Goal: Task Accomplishment & Management: Use online tool/utility

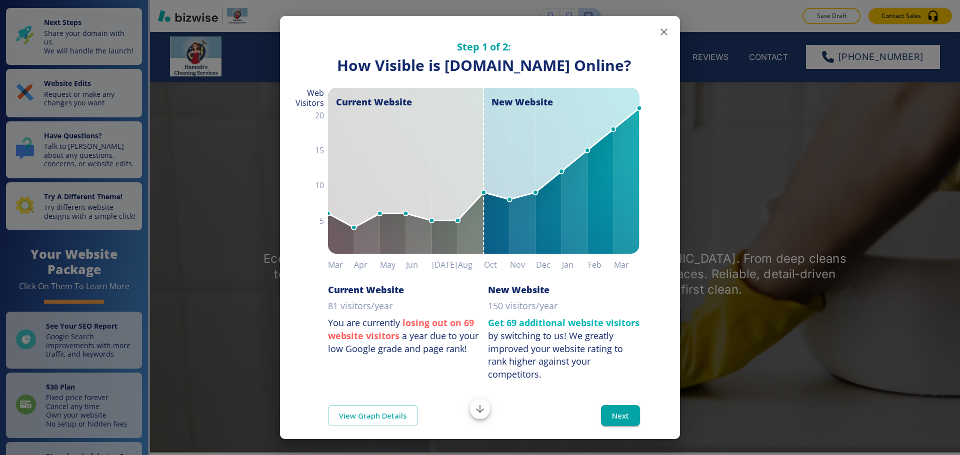
click at [660, 31] on icon "button" at bounding box center [663, 31] width 7 height 7
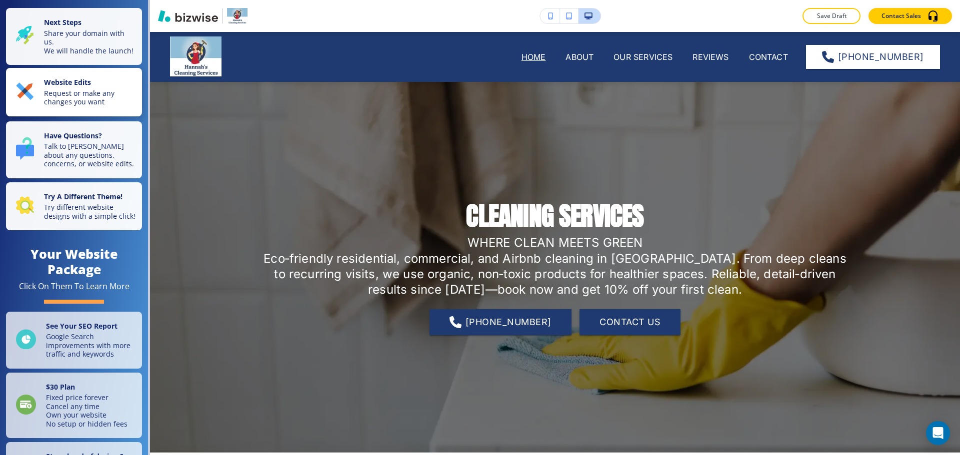
click at [63, 99] on p "Request or make any changes you want" at bounding box center [90, 97] width 92 height 17
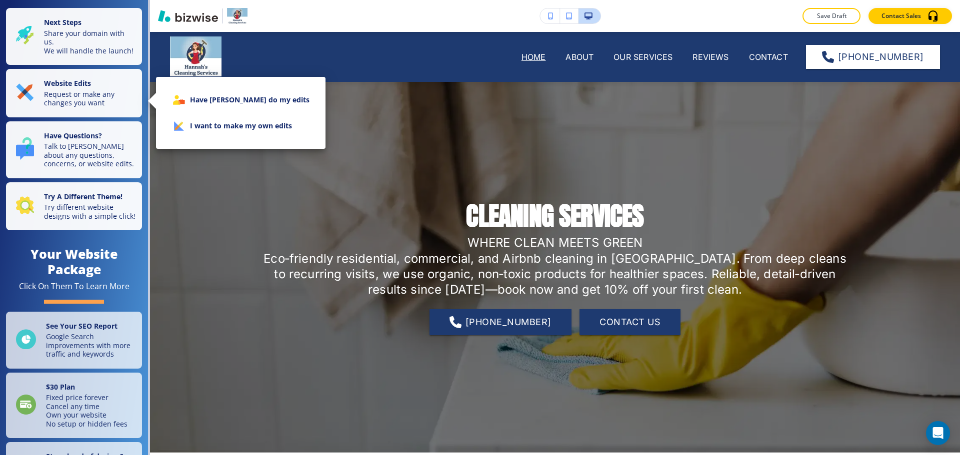
click at [207, 123] on li "I want to make my own edits" at bounding box center [240, 126] width 153 height 26
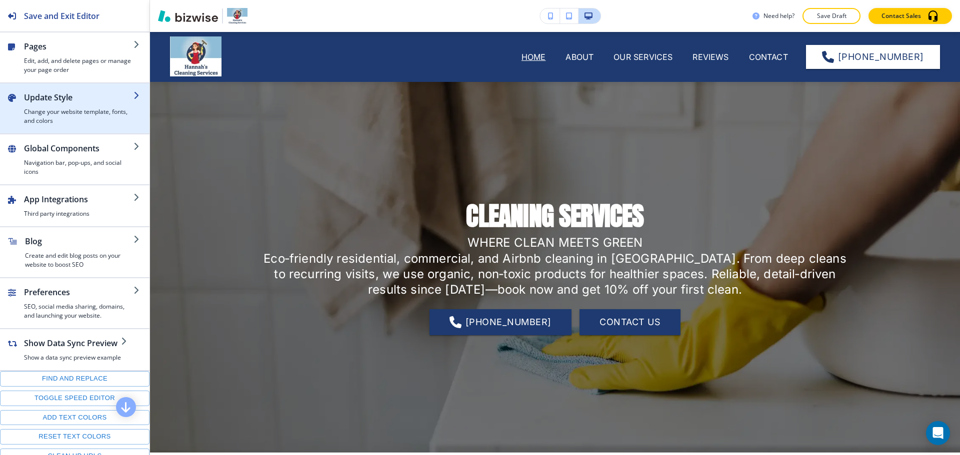
click at [67, 100] on h2 "Update Style" at bounding box center [78, 97] width 109 height 12
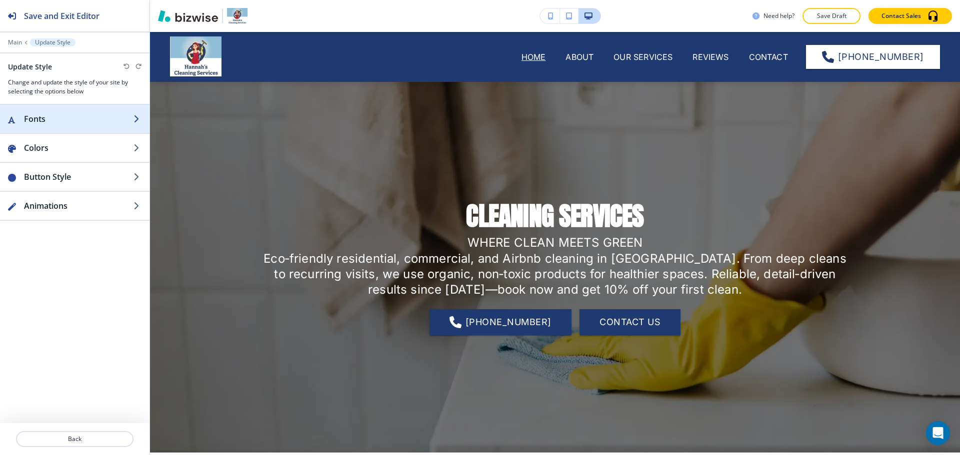
click at [71, 128] on div "button" at bounding box center [74, 129] width 149 height 8
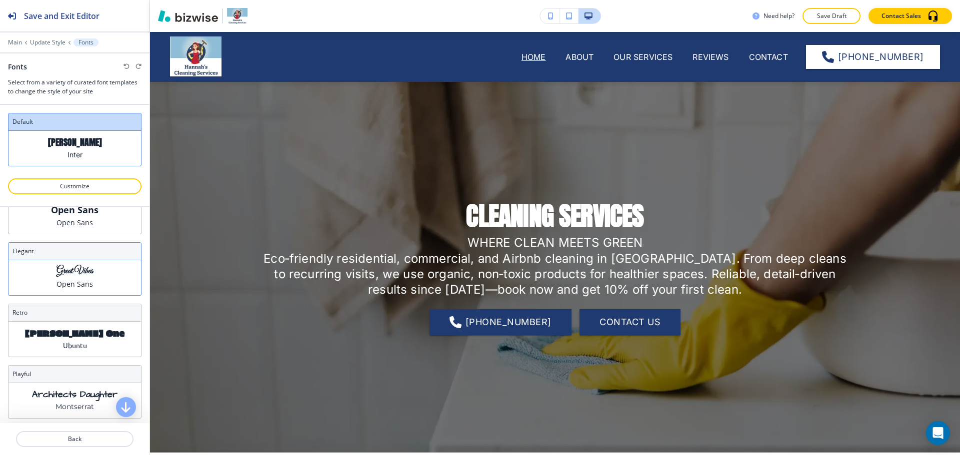
scroll to position [423, 0]
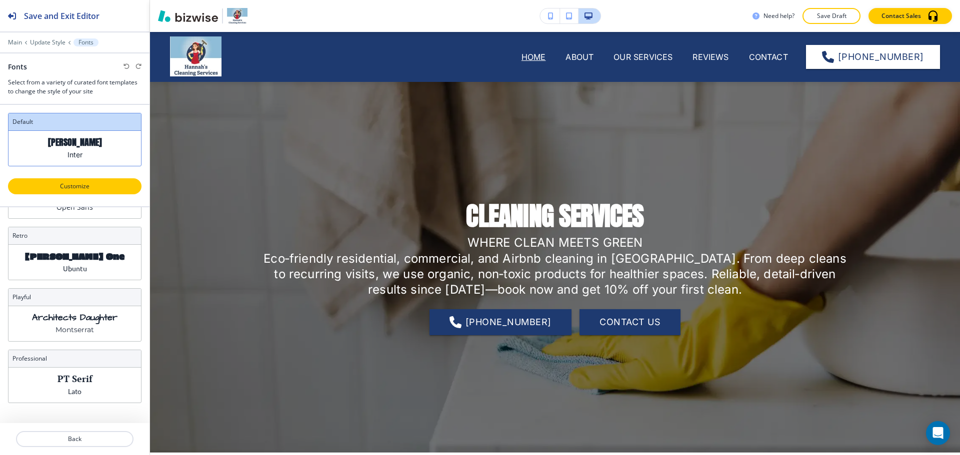
click at [98, 187] on p "Customize" at bounding box center [74, 186] width 107 height 9
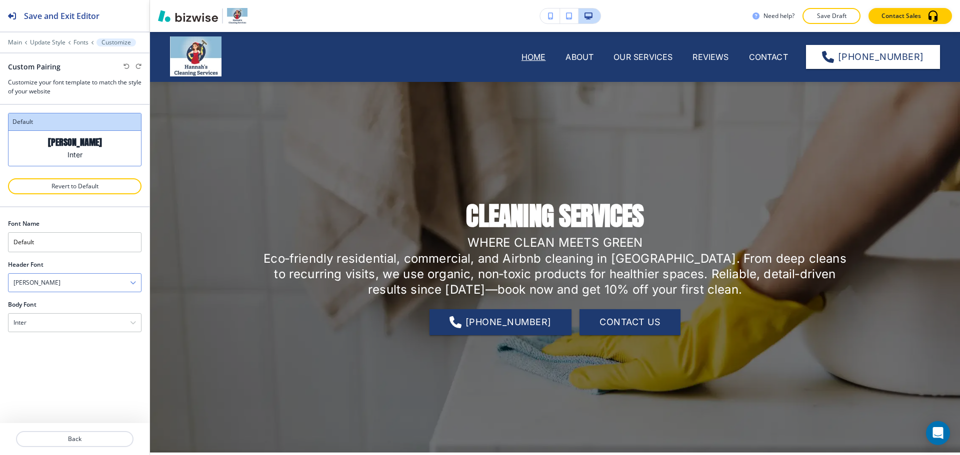
click at [69, 285] on div "[PERSON_NAME]" at bounding box center [74, 283] width 132 height 18
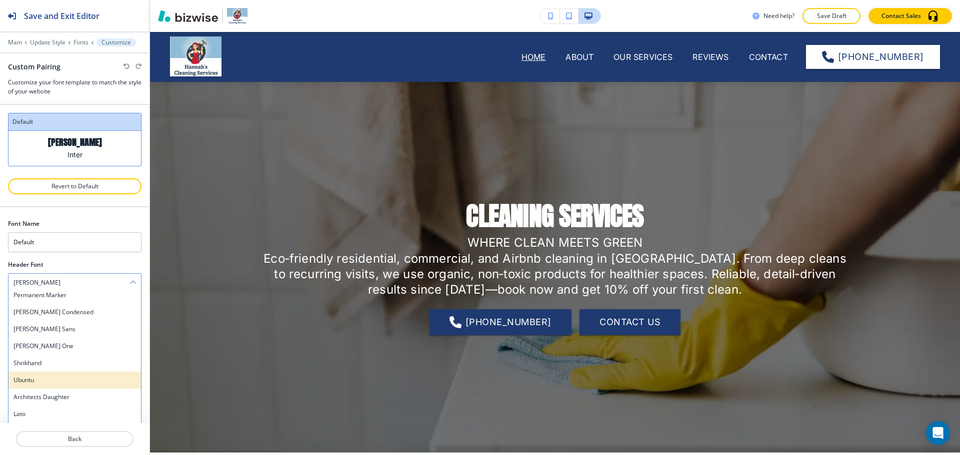
scroll to position [533, 0]
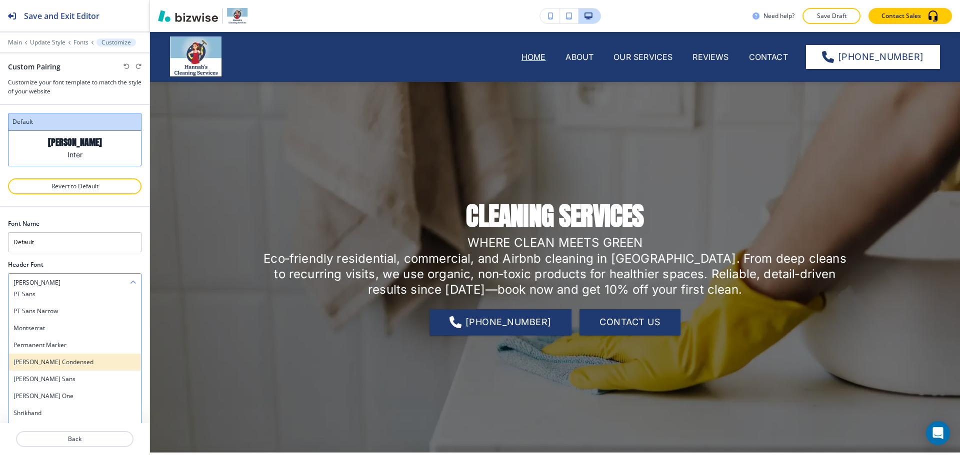
click at [76, 365] on h4 "[PERSON_NAME] Condensed" at bounding box center [74, 362] width 122 height 9
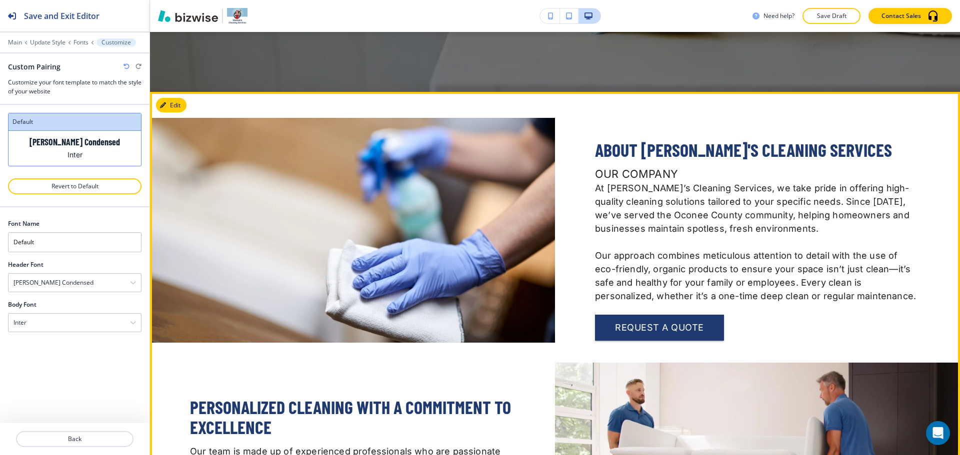
scroll to position [350, 0]
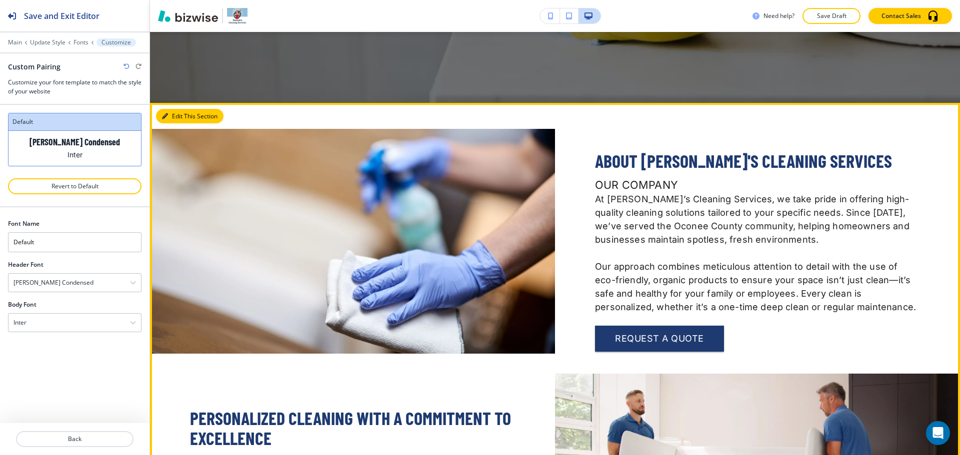
click at [177, 110] on button "Edit This Section" at bounding box center [189, 116] width 67 height 15
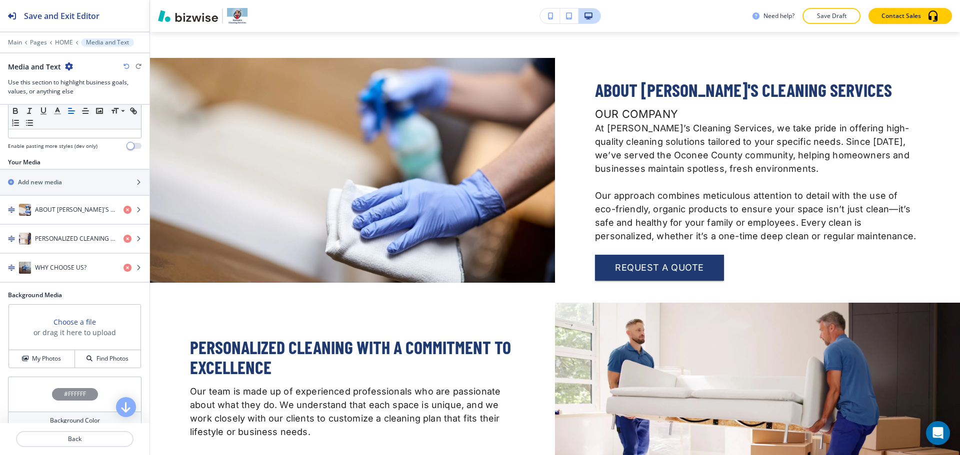
scroll to position [211, 0]
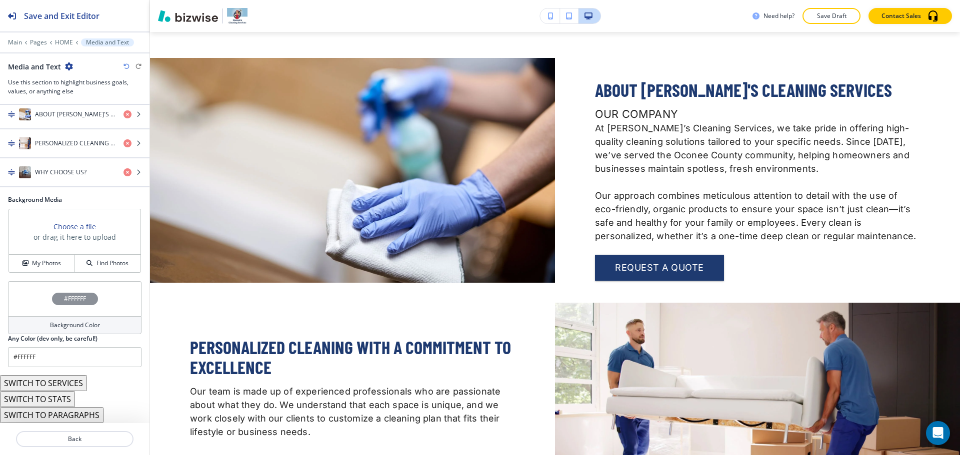
click at [72, 383] on button "SWITCH TO SERVICES" at bounding box center [43, 383] width 87 height 16
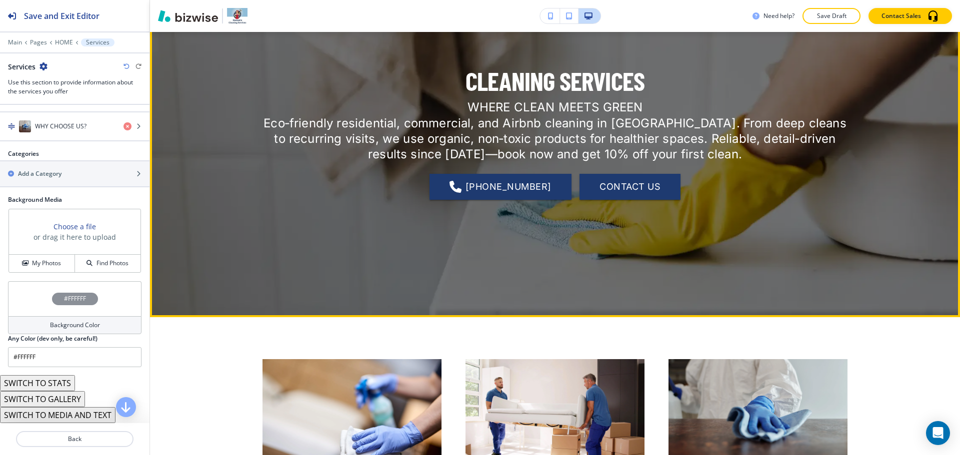
scroll to position [400, 0]
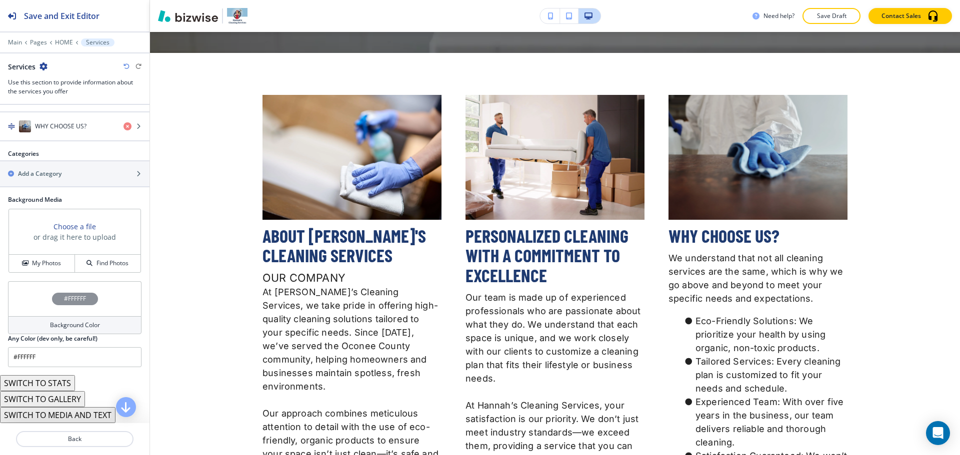
click at [127, 65] on icon "button" at bounding box center [126, 66] width 6 height 6
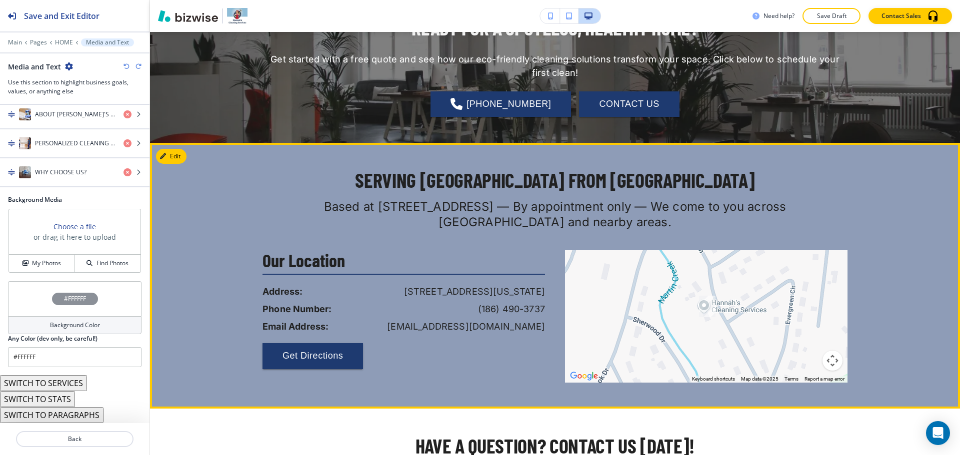
scroll to position [2999, 0]
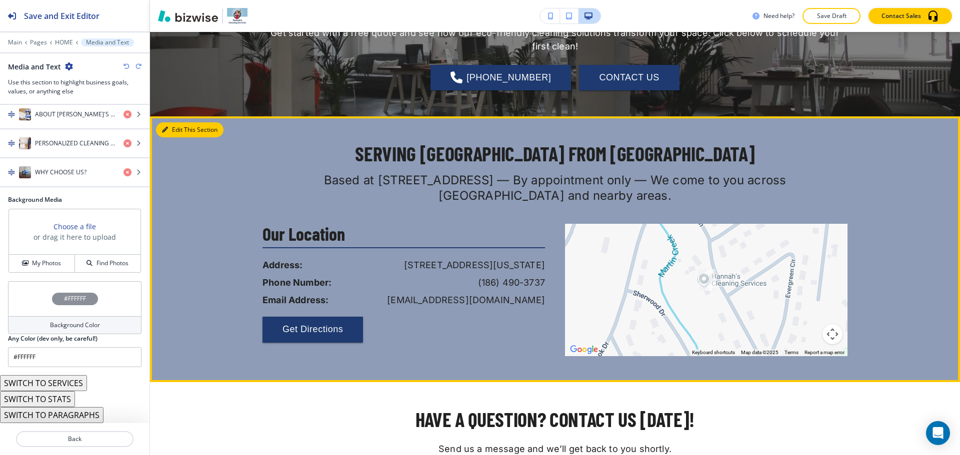
click at [171, 122] on button "Edit This Section" at bounding box center [189, 129] width 67 height 15
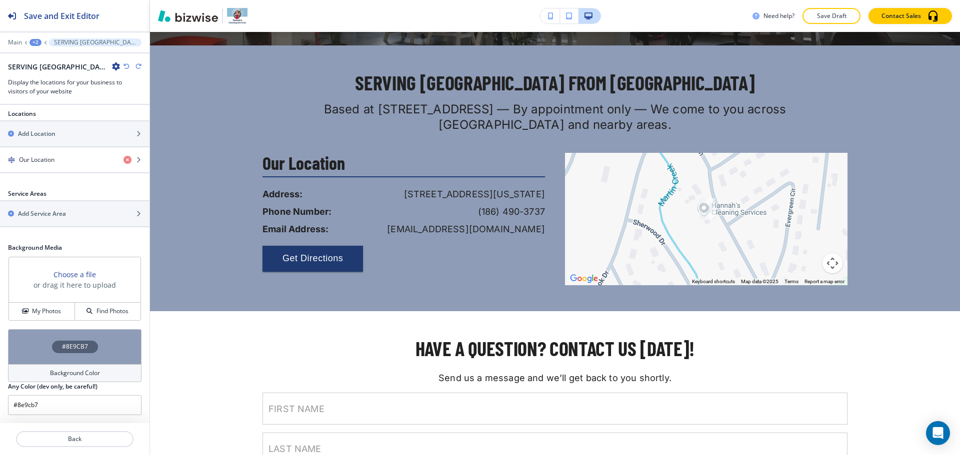
scroll to position [193, 0]
click at [73, 364] on div "Background Color" at bounding box center [74, 373] width 133 height 18
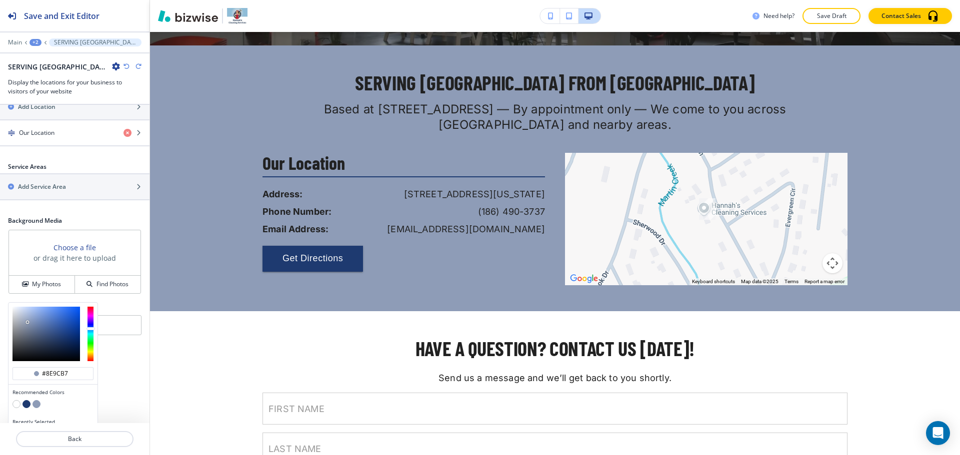
scroll to position [241, 0]
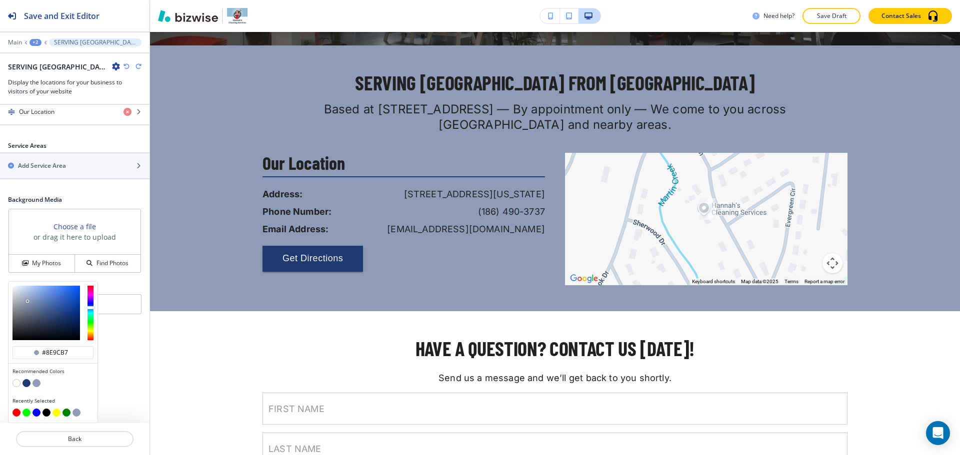
click at [15, 385] on button "button" at bounding box center [16, 383] width 8 height 8
type input "#FFFFFF"
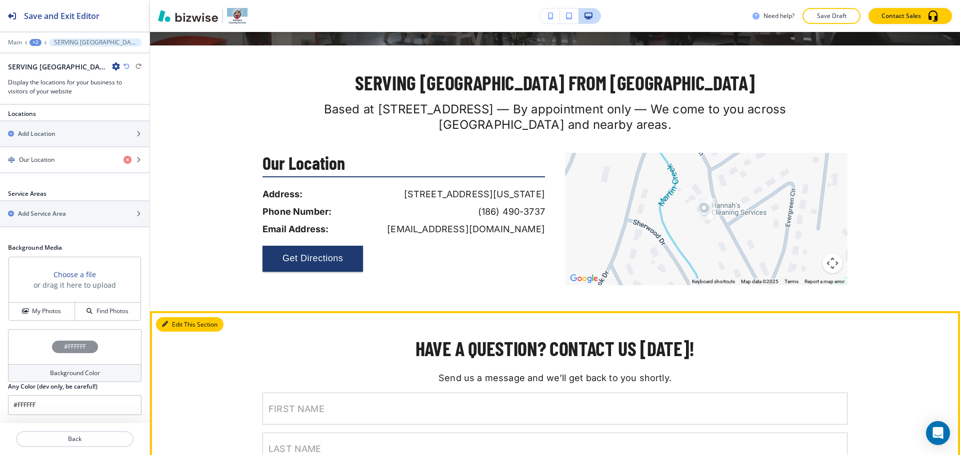
click at [178, 317] on button "Edit This Section" at bounding box center [189, 324] width 67 height 15
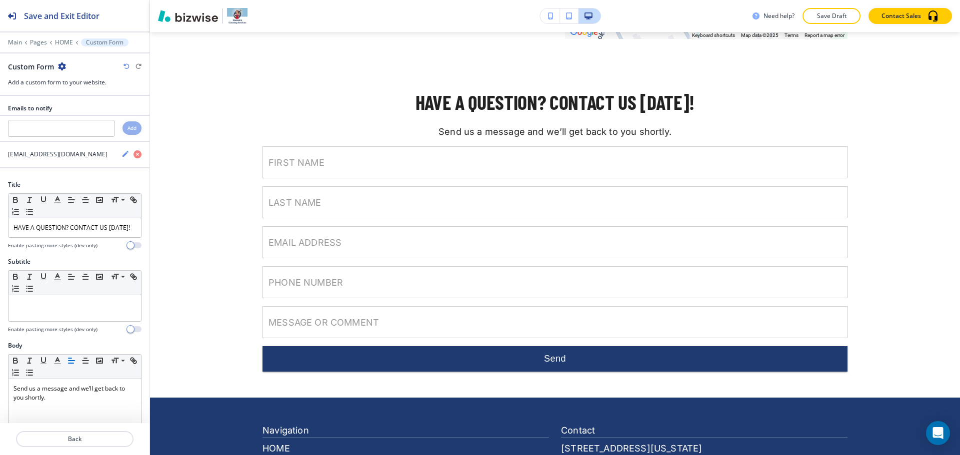
scroll to position [3336, 0]
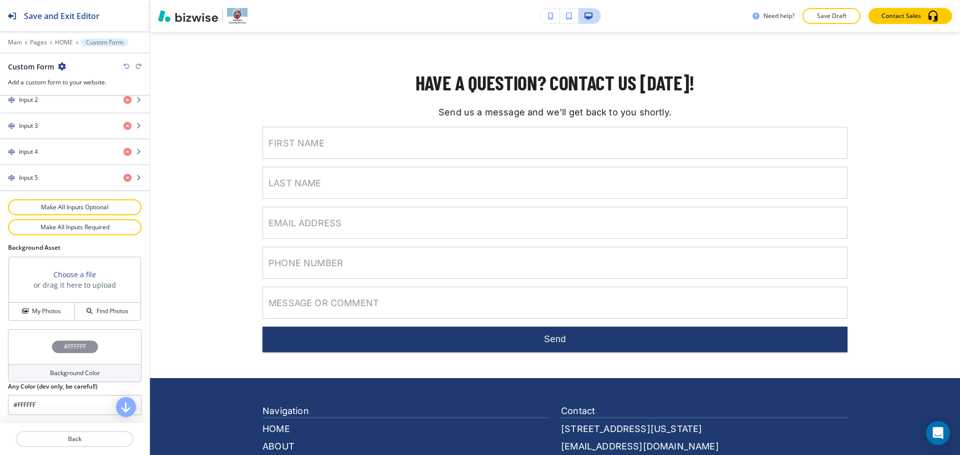
click at [73, 371] on h4 "Background Color" at bounding box center [75, 373] width 50 height 9
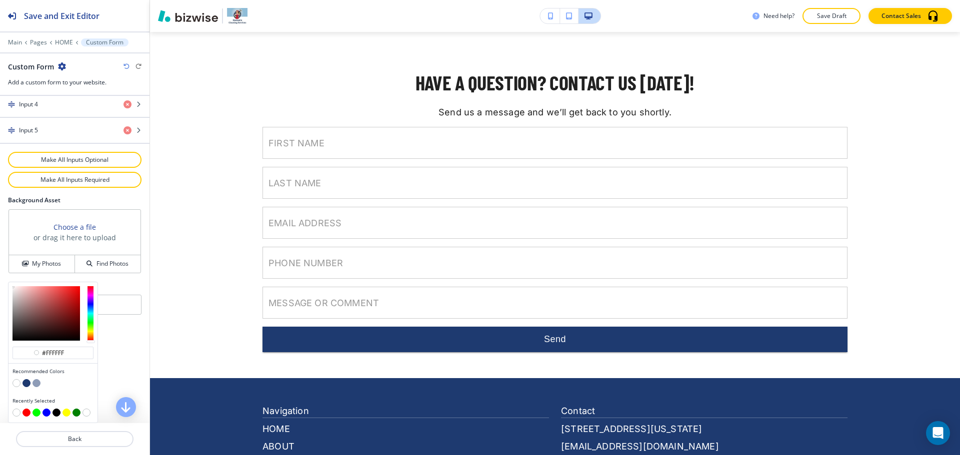
click at [35, 383] on button "button" at bounding box center [36, 383] width 8 height 8
type input "#8e9cb7"
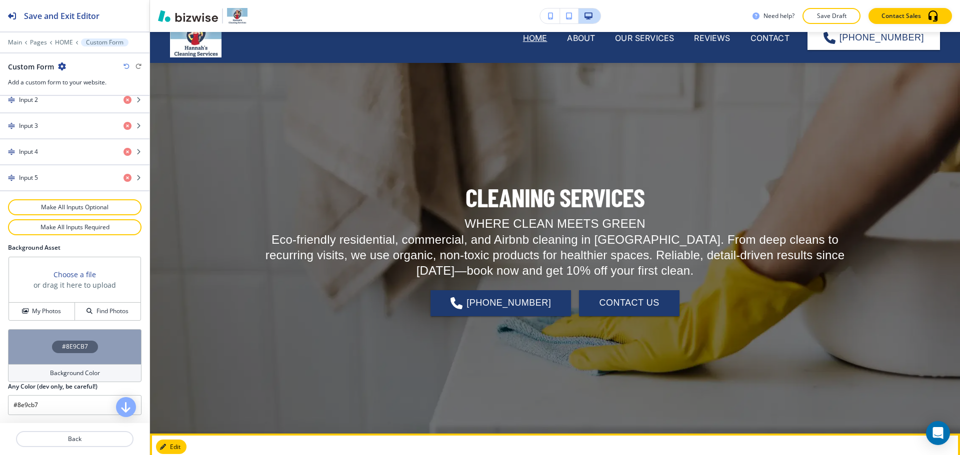
scroll to position [0, 0]
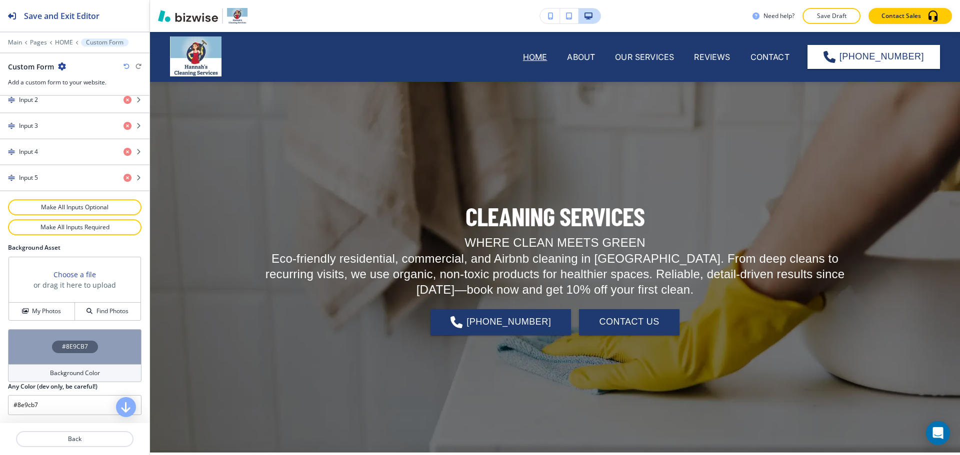
drag, startPoint x: 831, startPoint y: 19, endPoint x: 826, endPoint y: 19, distance: 5.0
click at [831, 19] on p "Save Draft" at bounding box center [831, 15] width 32 height 9
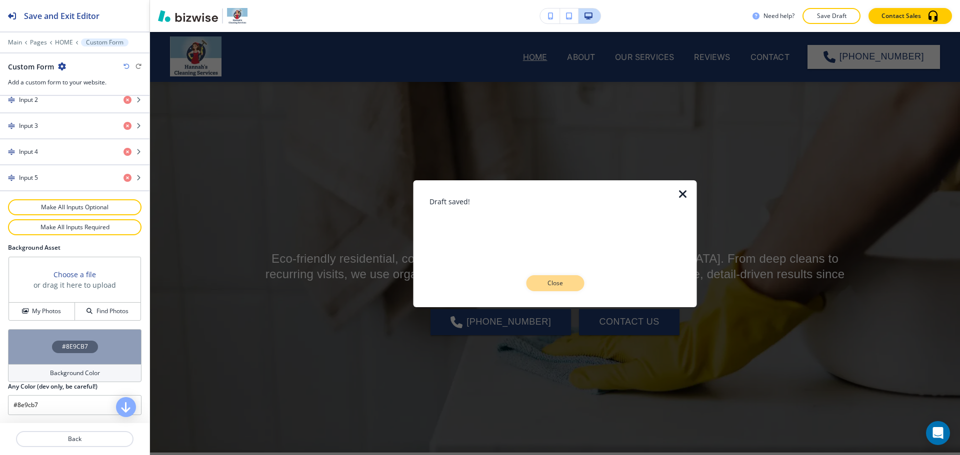
click at [556, 286] on p "Close" at bounding box center [555, 283] width 32 height 9
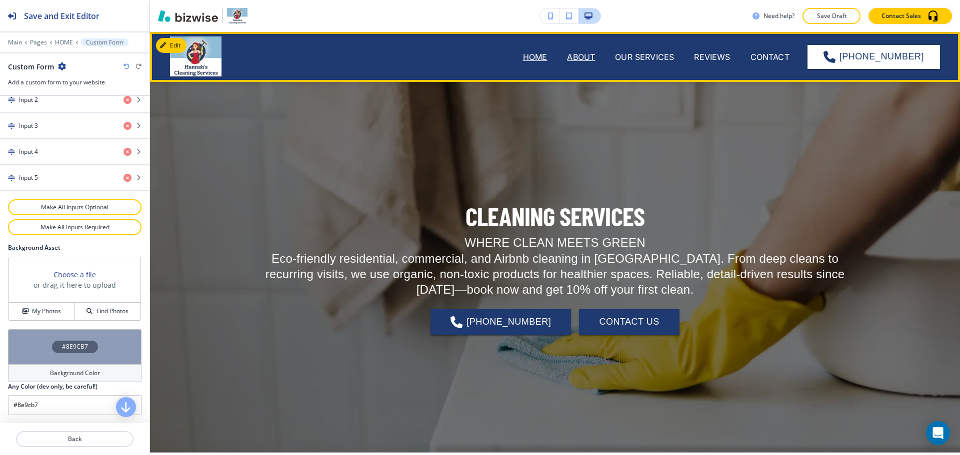
click at [581, 52] on p "ABOUT" at bounding box center [581, 57] width 28 height 12
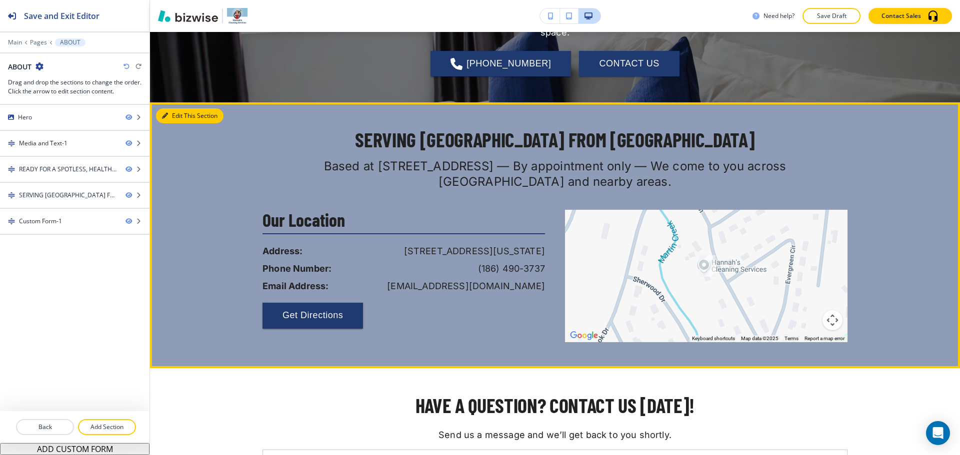
click at [172, 116] on button "Edit This Section" at bounding box center [189, 115] width 67 height 15
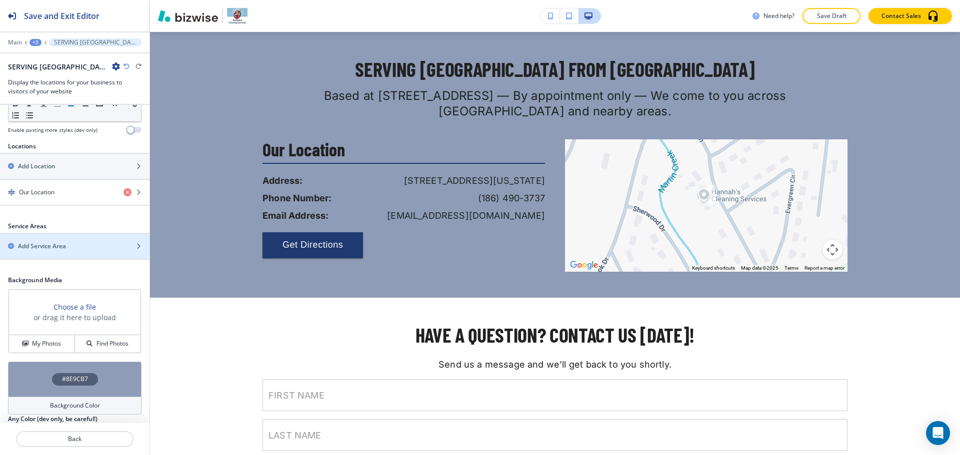
scroll to position [193, 0]
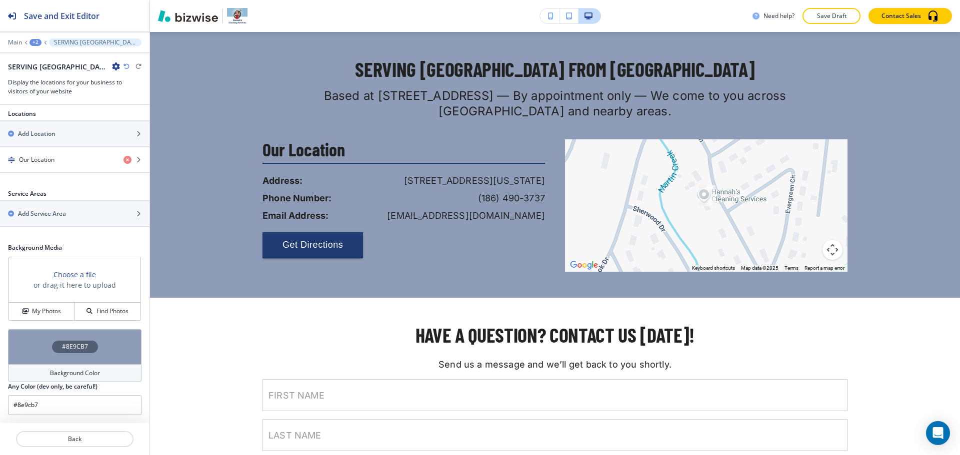
click at [67, 369] on h4 "Background Color" at bounding box center [75, 373] width 50 height 9
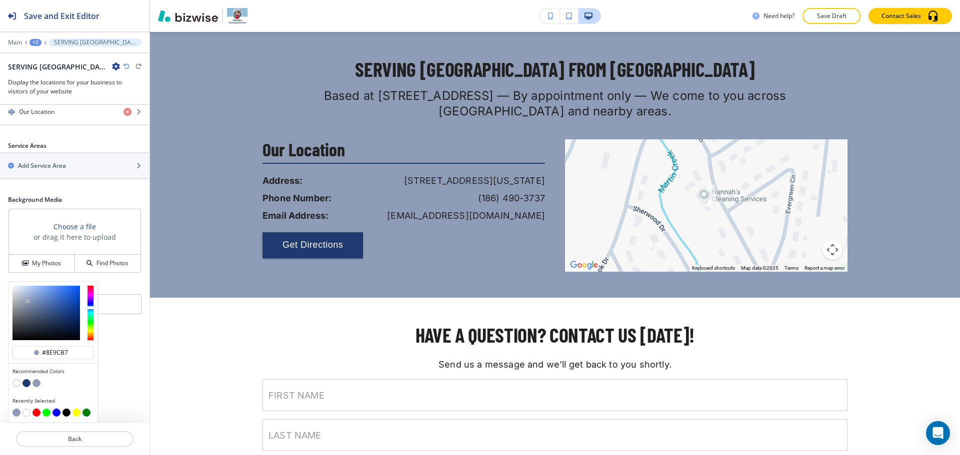
click at [14, 384] on button "button" at bounding box center [16, 383] width 8 height 8
type input "#FFFFFF"
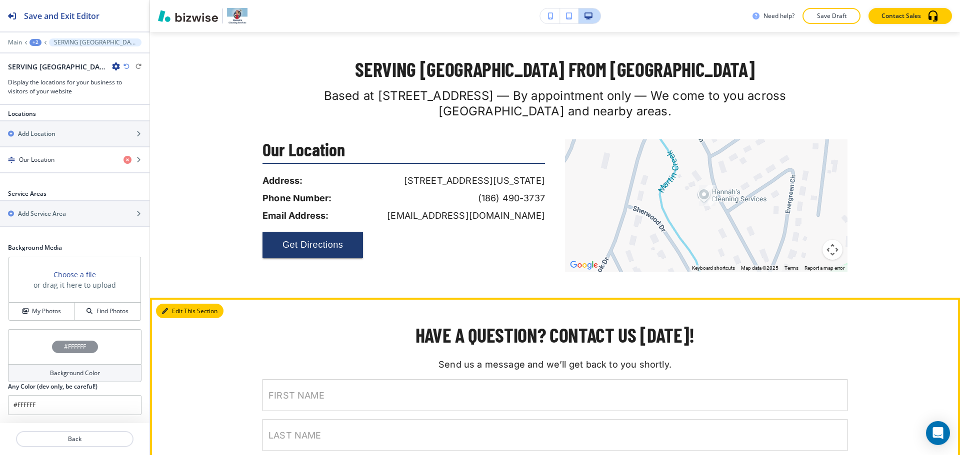
click at [166, 315] on button "Edit This Section" at bounding box center [189, 311] width 67 height 15
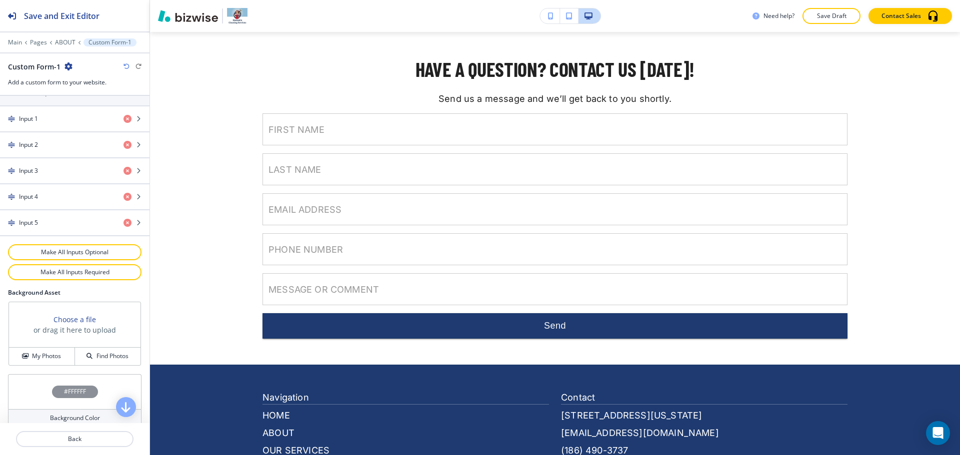
scroll to position [495, 0]
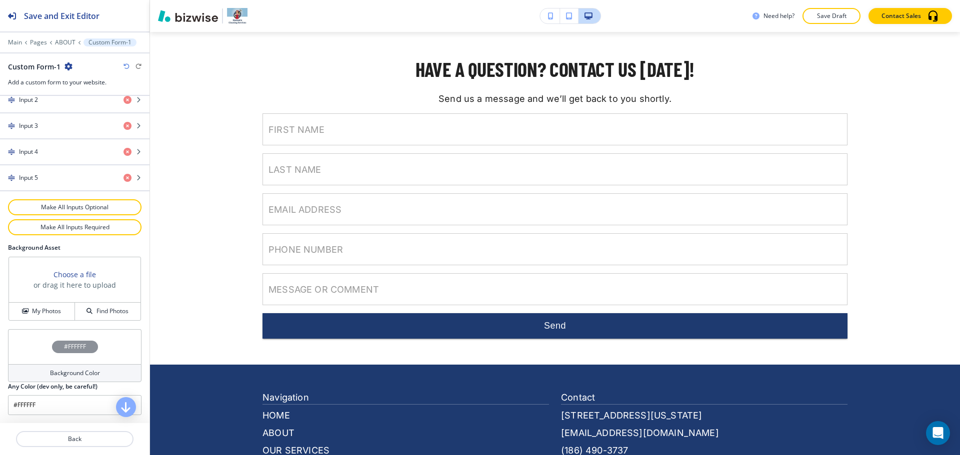
click at [64, 375] on h4 "Background Color" at bounding box center [75, 373] width 50 height 9
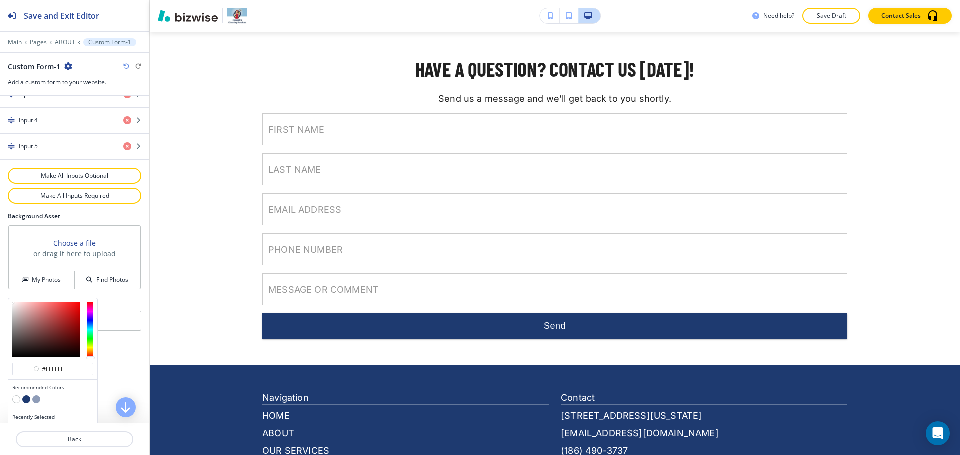
scroll to position [542, 0]
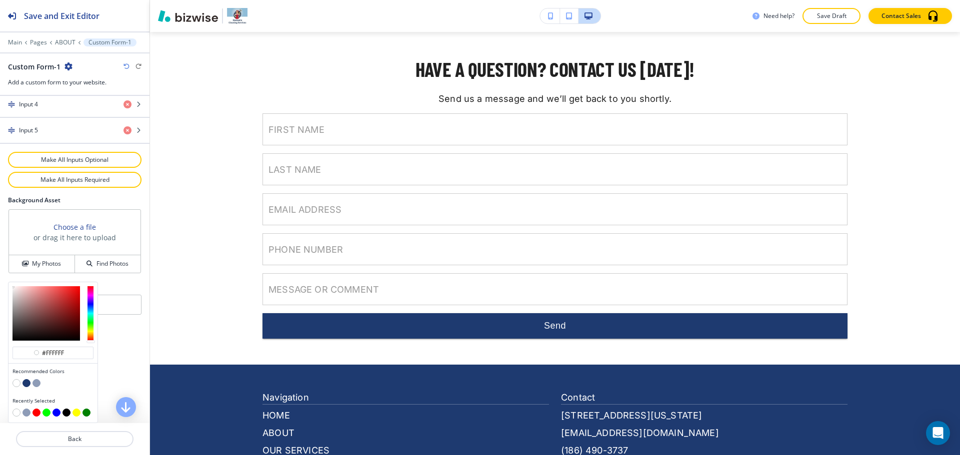
click at [38, 384] on button "button" at bounding box center [36, 383] width 8 height 8
type input "#8e9cb7"
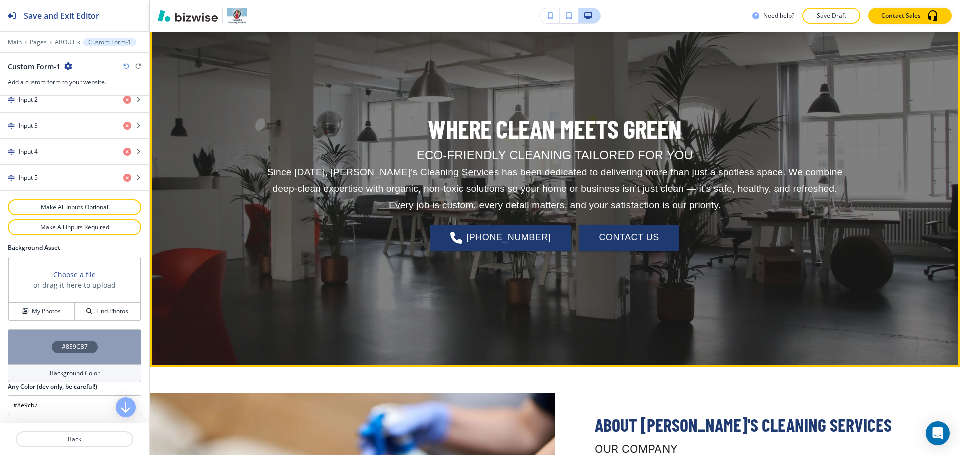
scroll to position [0, 0]
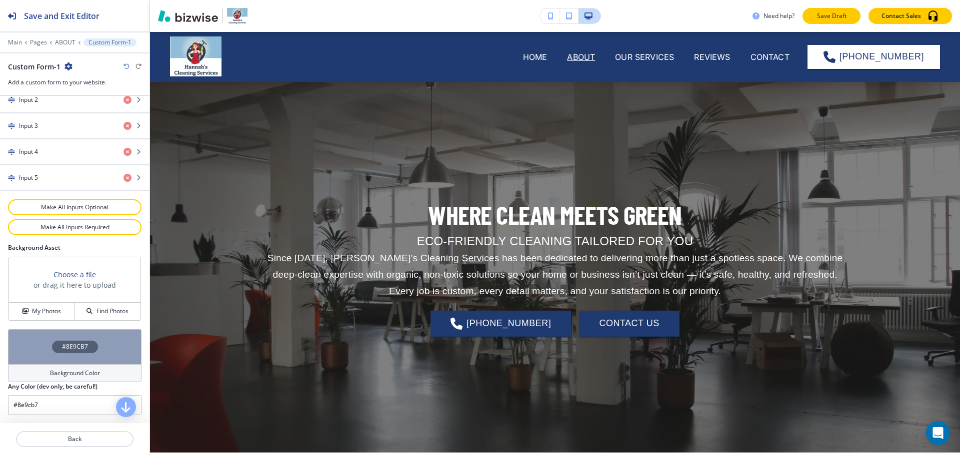
click at [848, 17] on button "Save Draft" at bounding box center [831, 16] width 58 height 16
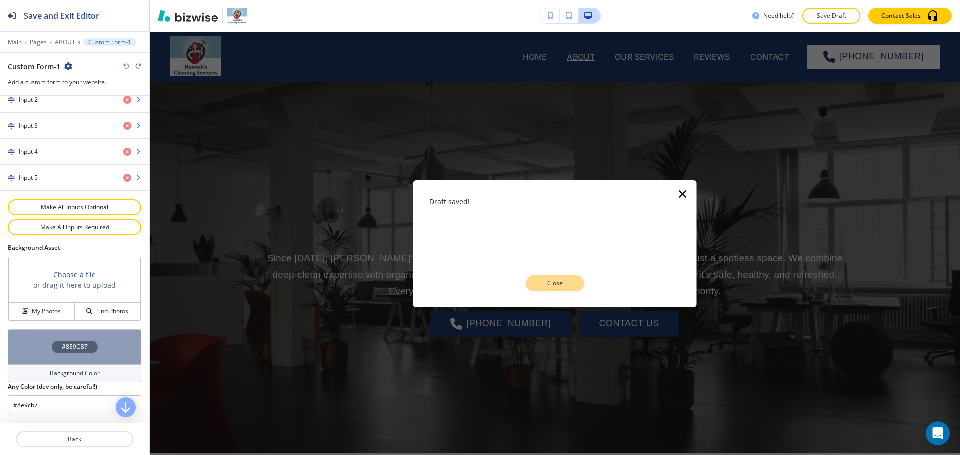
click at [557, 277] on button "Close" at bounding box center [555, 283] width 58 height 16
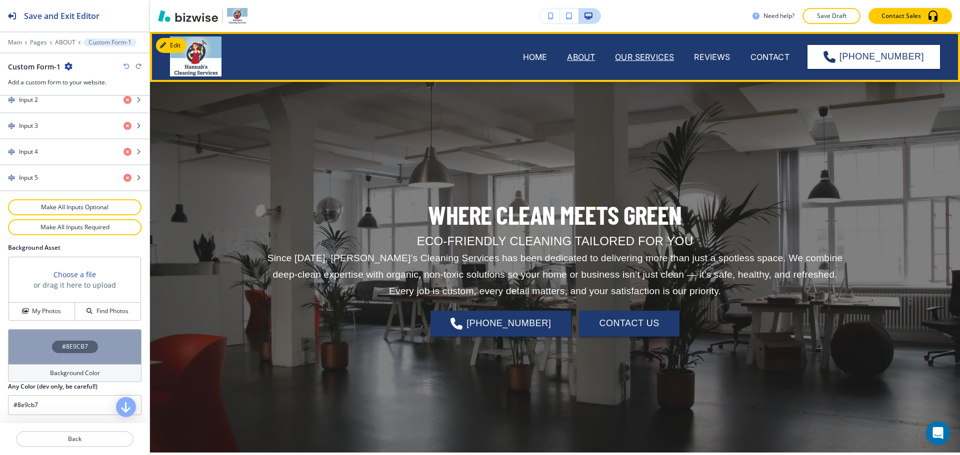
click at [648, 56] on p "OUR SERVICES" at bounding box center [644, 57] width 59 height 12
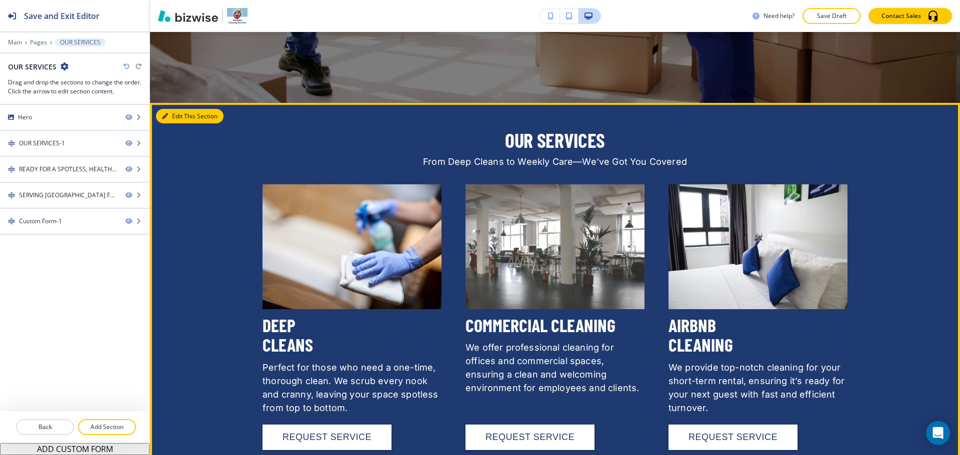
click at [179, 115] on button "Edit This Section" at bounding box center [189, 116] width 67 height 15
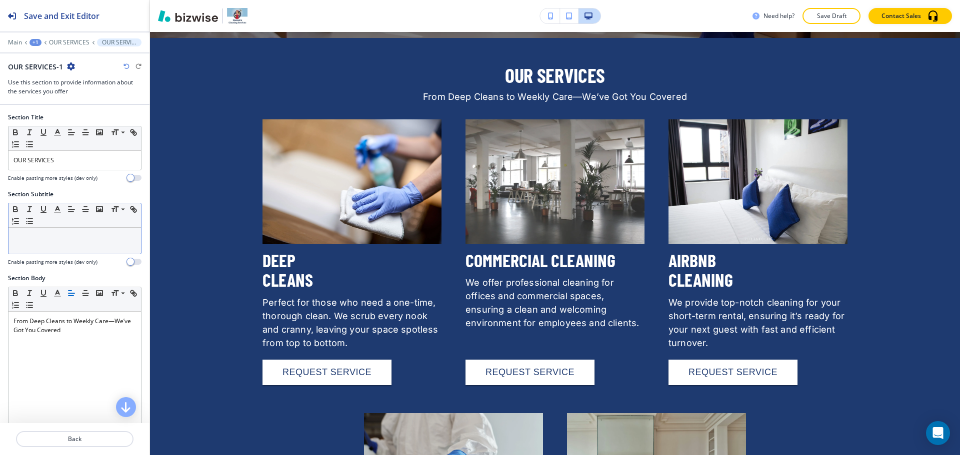
scroll to position [421, 0]
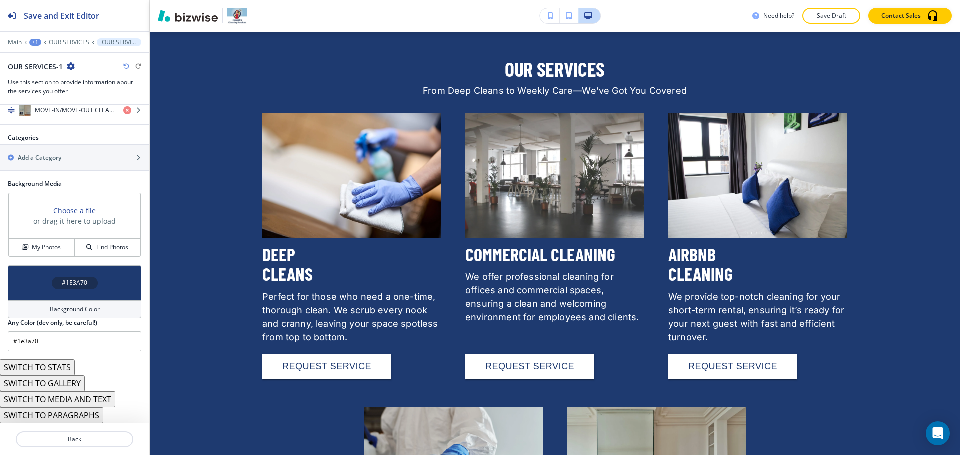
click at [63, 303] on div "Background Color" at bounding box center [74, 309] width 133 height 18
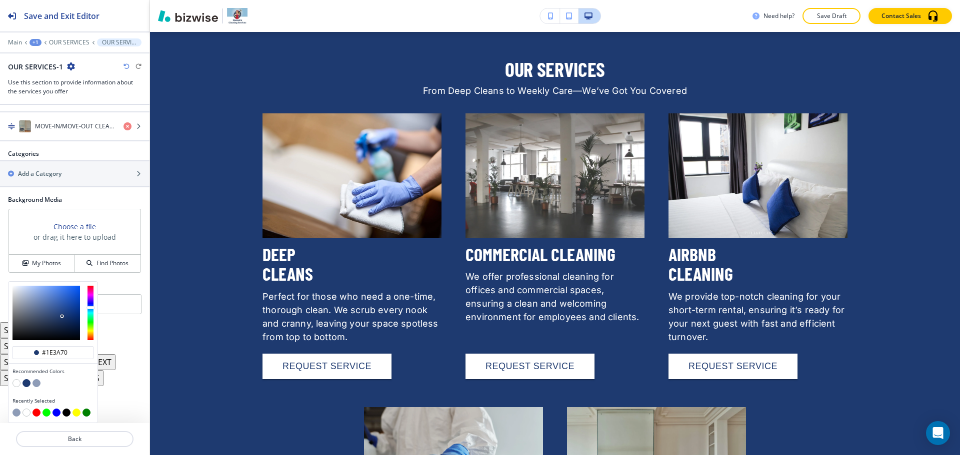
scroll to position [0, 0]
click at [16, 382] on button "button" at bounding box center [16, 383] width 8 height 8
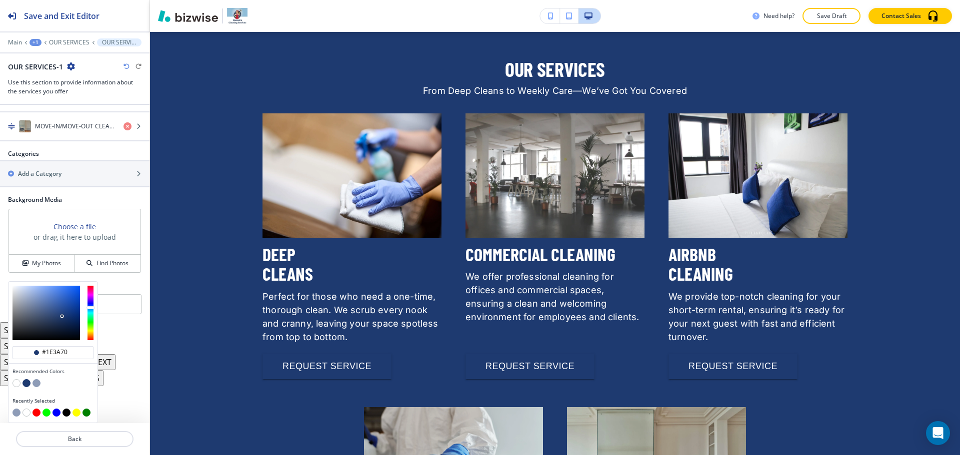
type input "#FFFFFF"
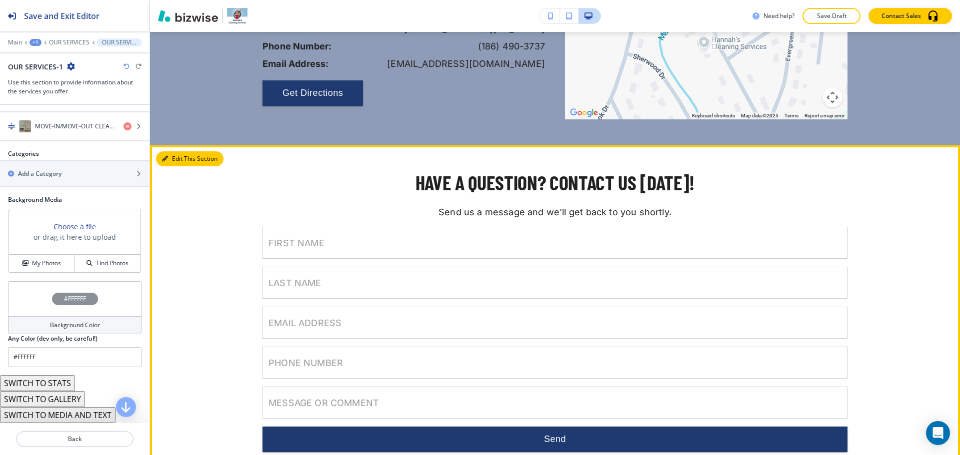
click at [177, 162] on button "Edit This Section" at bounding box center [189, 158] width 67 height 15
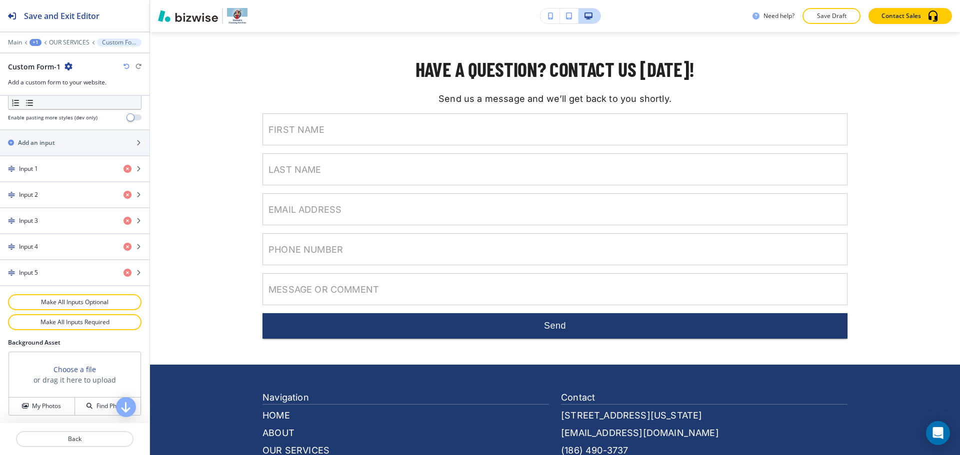
scroll to position [495, 0]
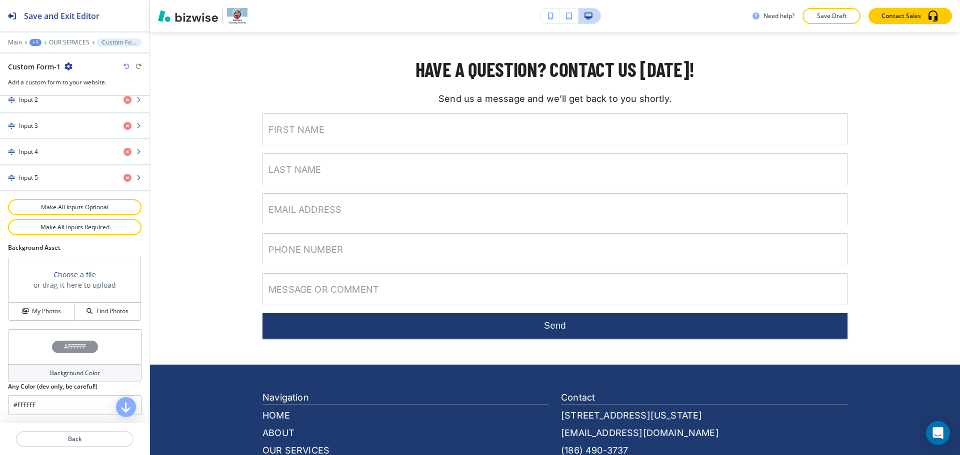
click at [69, 373] on h4 "Background Color" at bounding box center [75, 373] width 50 height 9
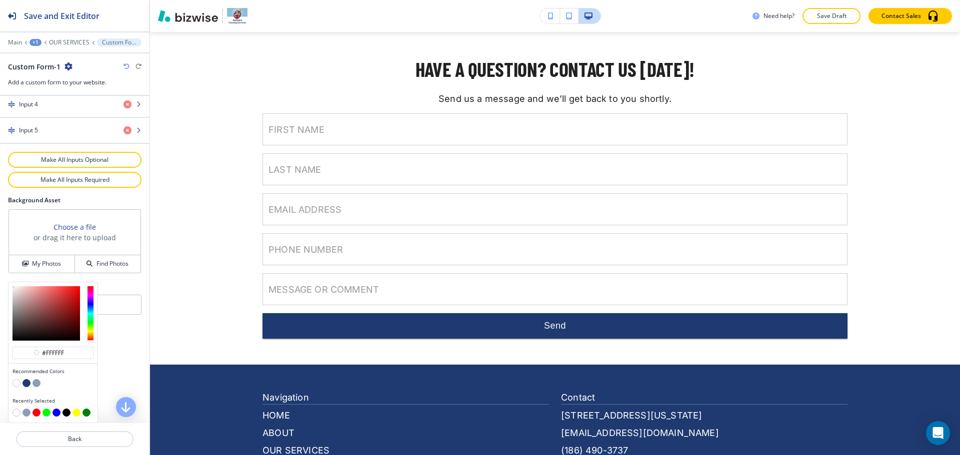
click at [39, 384] on button "button" at bounding box center [36, 383] width 8 height 8
type input "#8e9cb7"
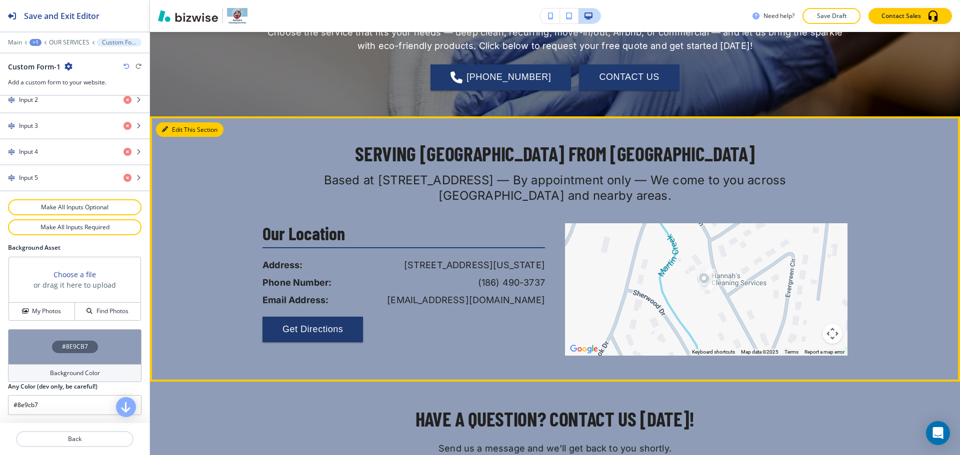
click at [181, 128] on button "Edit This Section" at bounding box center [189, 129] width 67 height 15
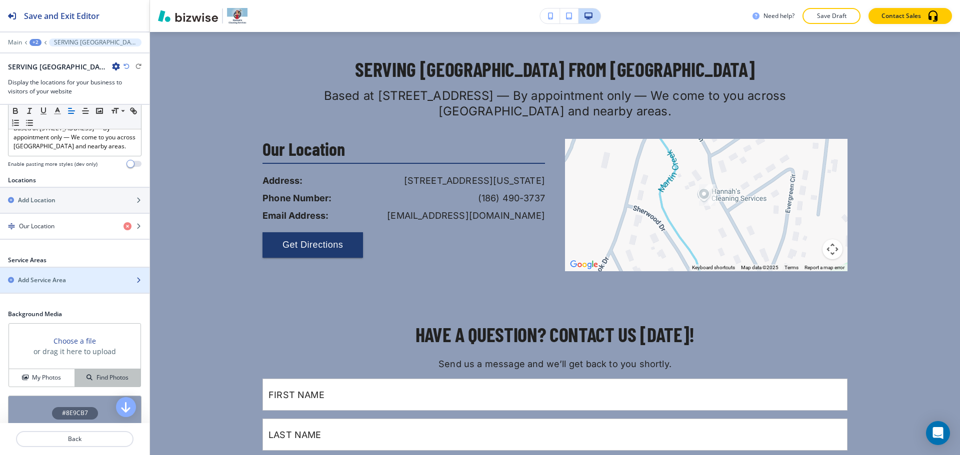
scroll to position [193, 0]
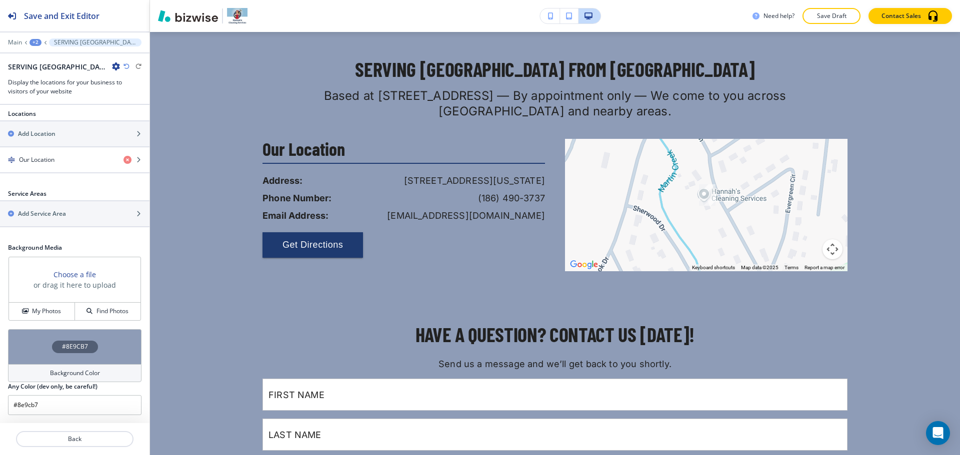
click at [67, 370] on h4 "Background Color" at bounding box center [75, 373] width 50 height 9
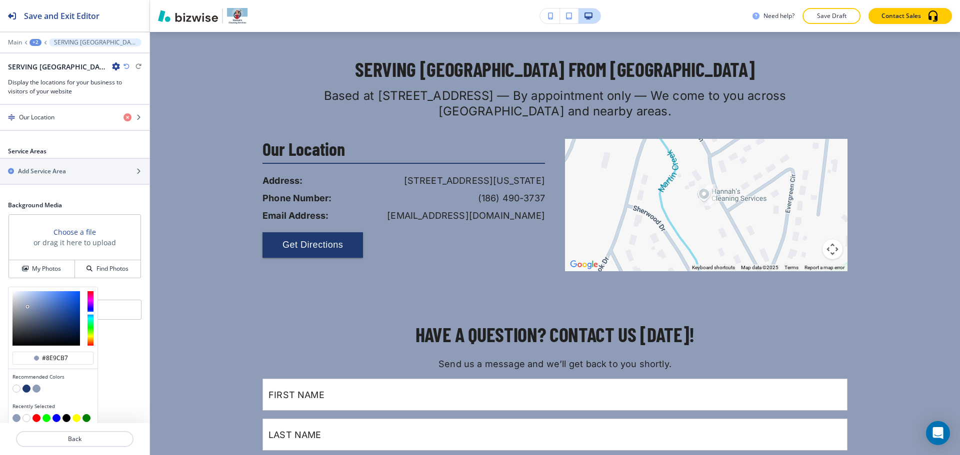
scroll to position [241, 0]
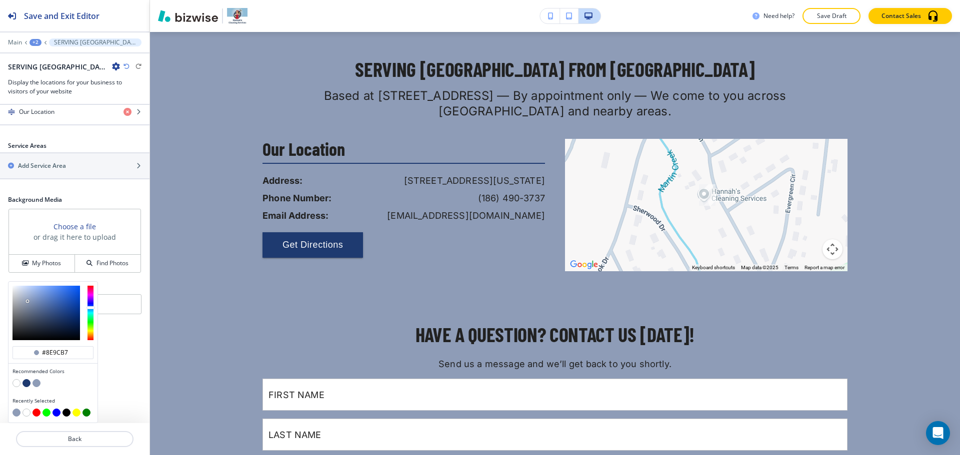
click at [17, 382] on button "button" at bounding box center [16, 383] width 8 height 8
type input "#FFFFFF"
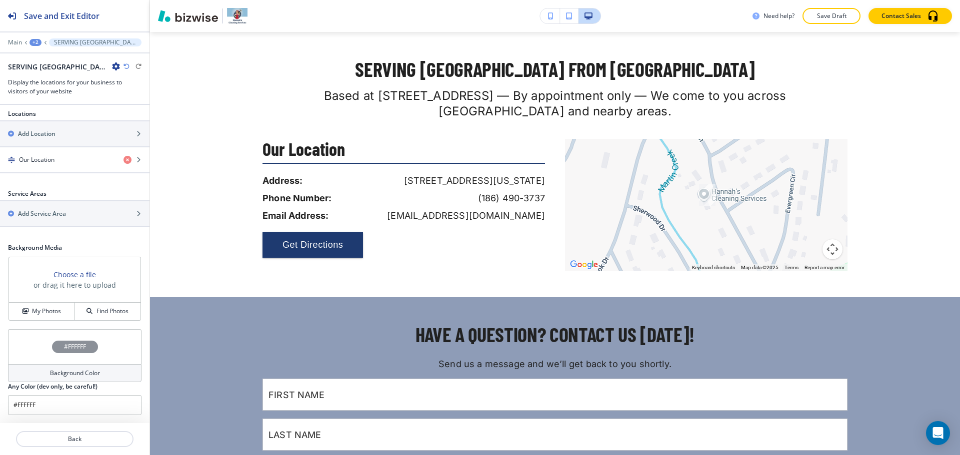
scroll to position [193, 0]
click at [825, 19] on p "Save Draft" at bounding box center [831, 15] width 32 height 9
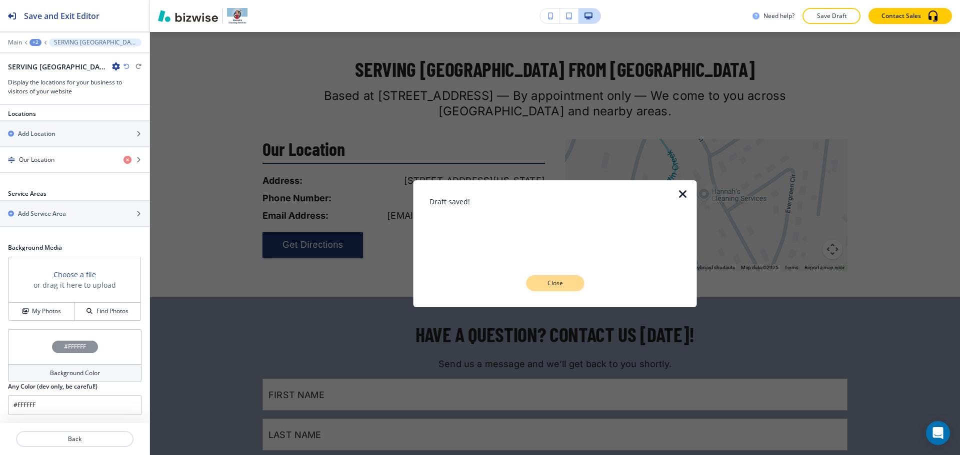
click at [568, 282] on p "Close" at bounding box center [555, 283] width 32 height 9
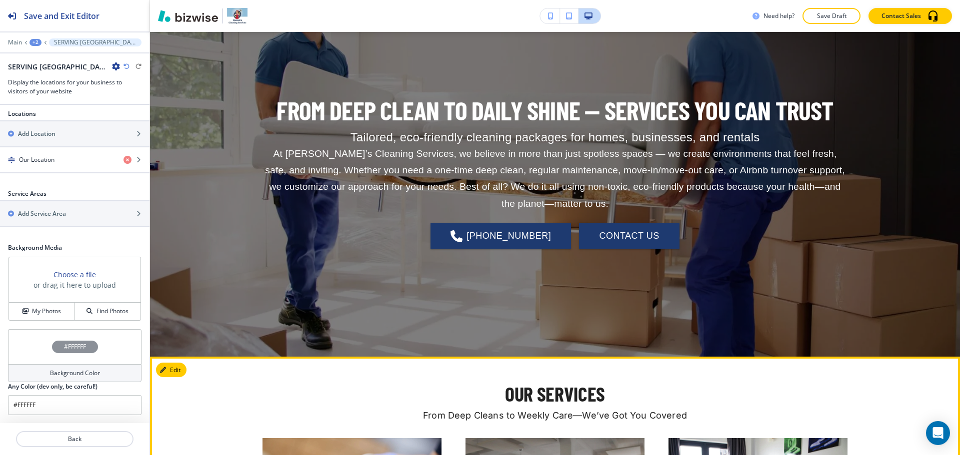
scroll to position [0, 0]
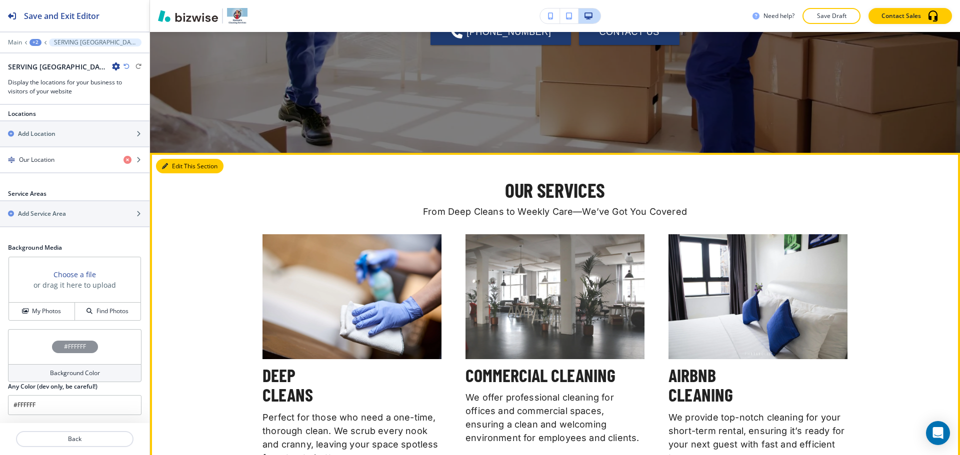
drag, startPoint x: 166, startPoint y: 167, endPoint x: 154, endPoint y: 171, distance: 12.2
click at [166, 167] on icon "button" at bounding box center [165, 166] width 6 height 6
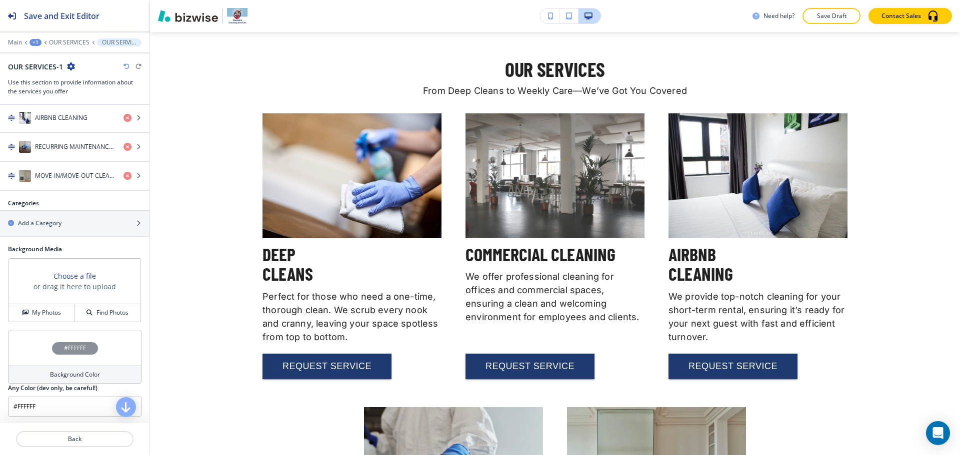
scroll to position [519, 0]
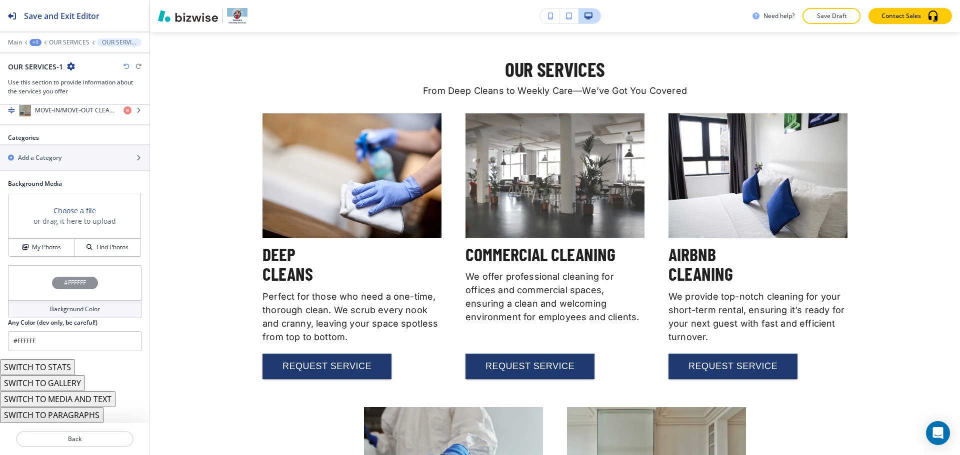
click at [57, 309] on h4 "Background Color" at bounding box center [75, 309] width 50 height 9
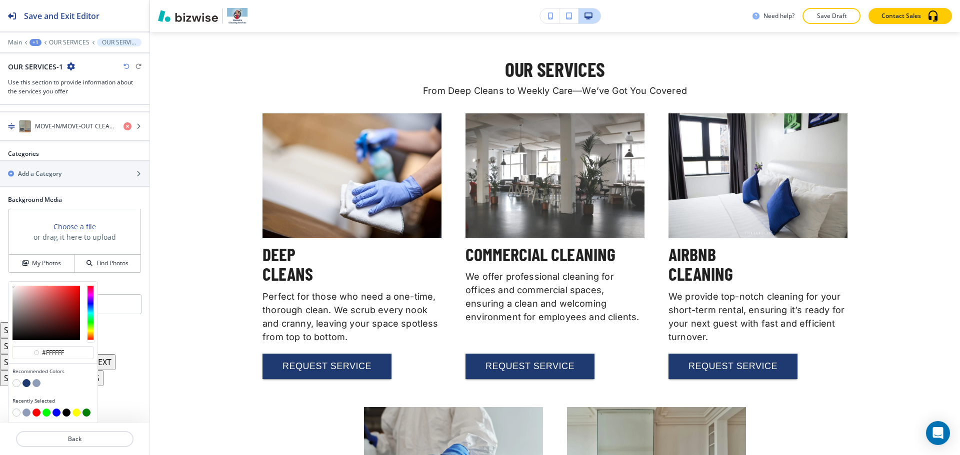
scroll to position [503, 0]
click at [30, 383] on button "button" at bounding box center [26, 383] width 8 height 8
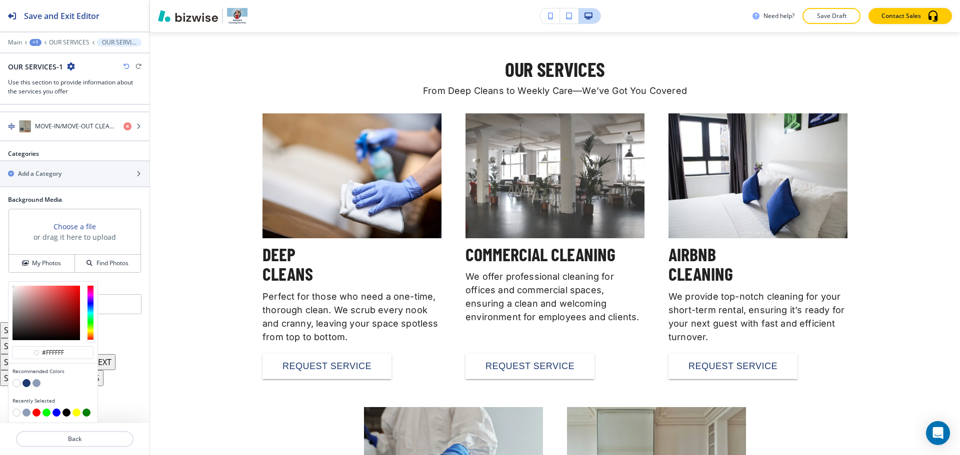
type input "#1e3a70"
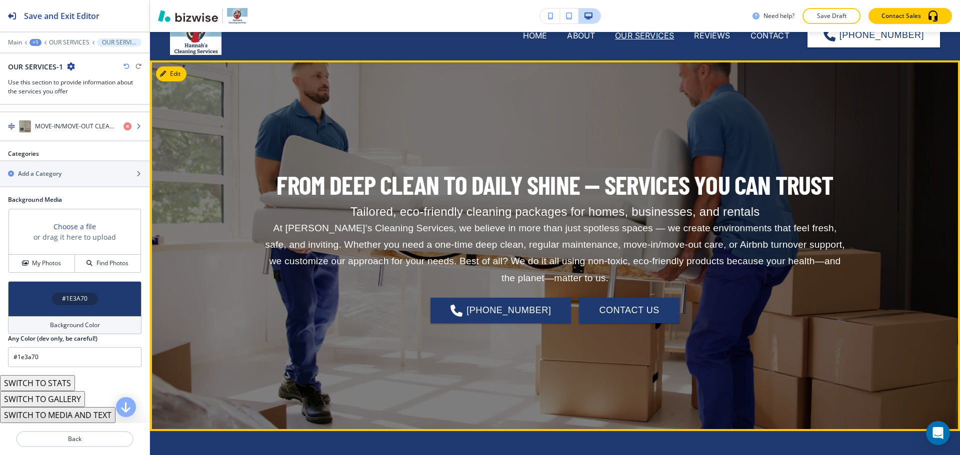
scroll to position [0, 0]
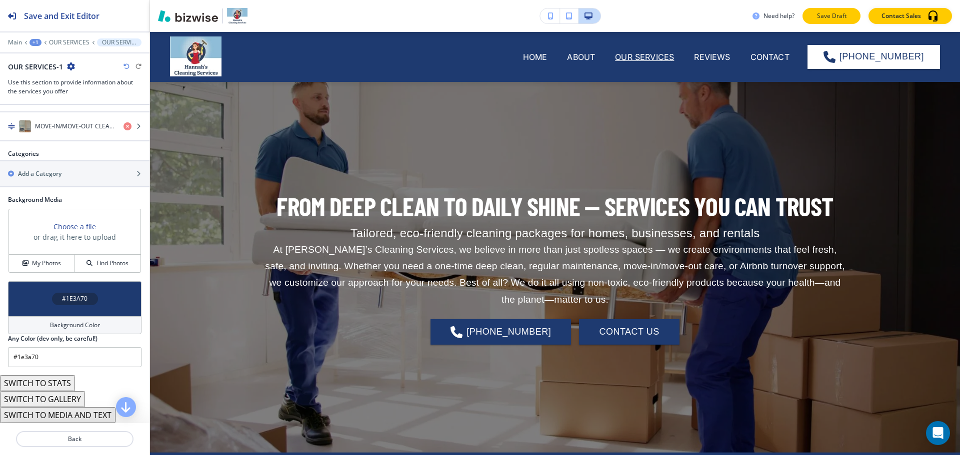
click at [844, 19] on p "Save Draft" at bounding box center [831, 15] width 32 height 9
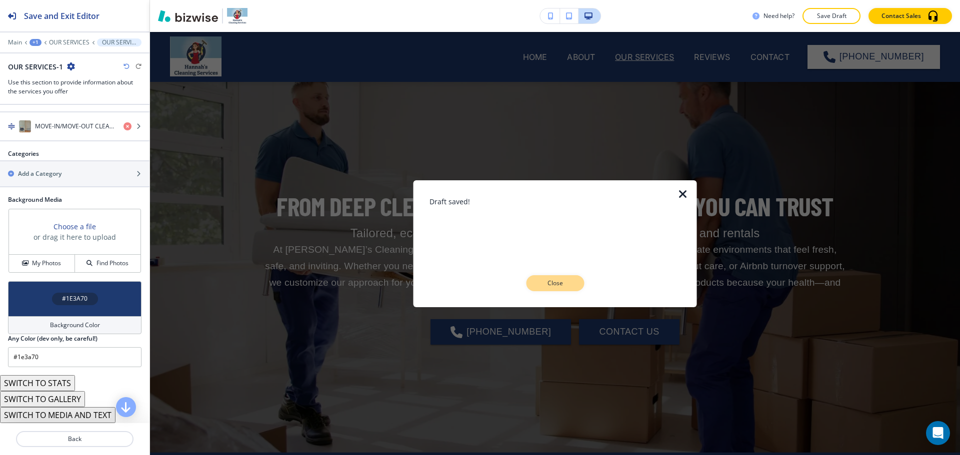
drag, startPoint x: 568, startPoint y: 291, endPoint x: 569, endPoint y: 283, distance: 8.1
click at [567, 292] on div at bounding box center [554, 299] width 251 height 16
click at [569, 283] on p "Close" at bounding box center [555, 283] width 32 height 9
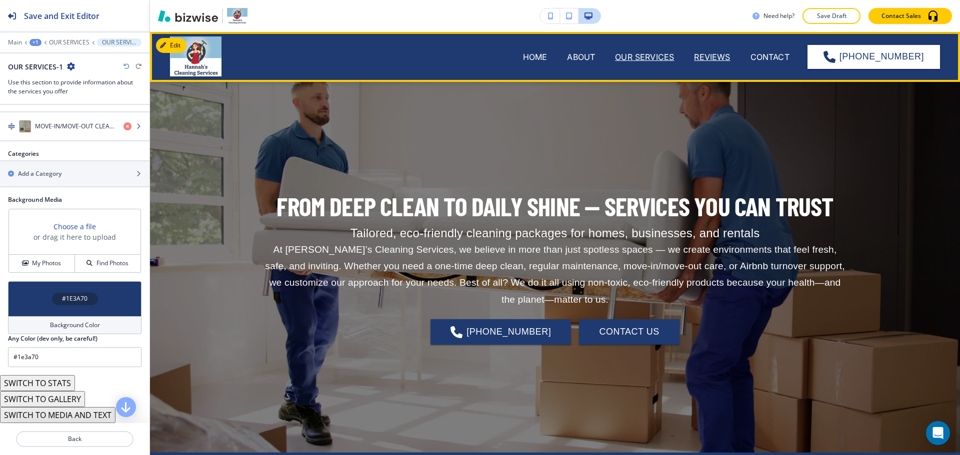
click at [707, 57] on p "REVIEWS" at bounding box center [712, 57] width 36 height 12
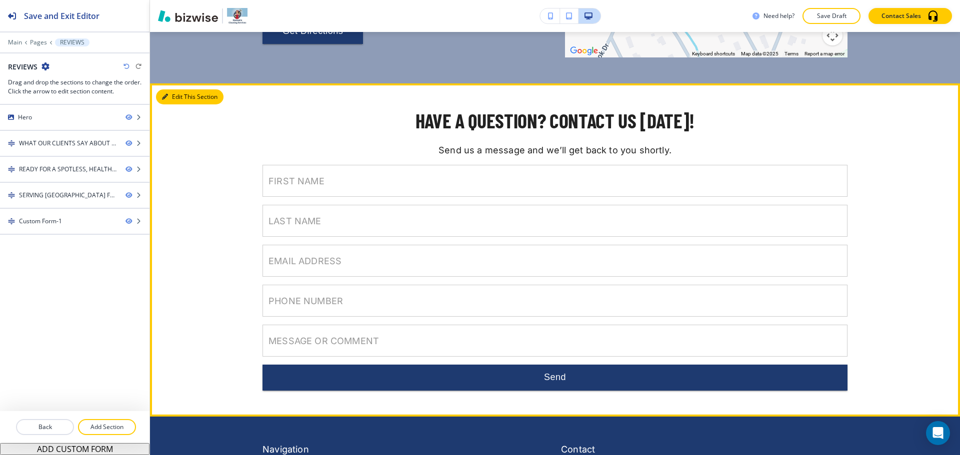
click at [168, 89] on button "Edit This Section" at bounding box center [189, 96] width 67 height 15
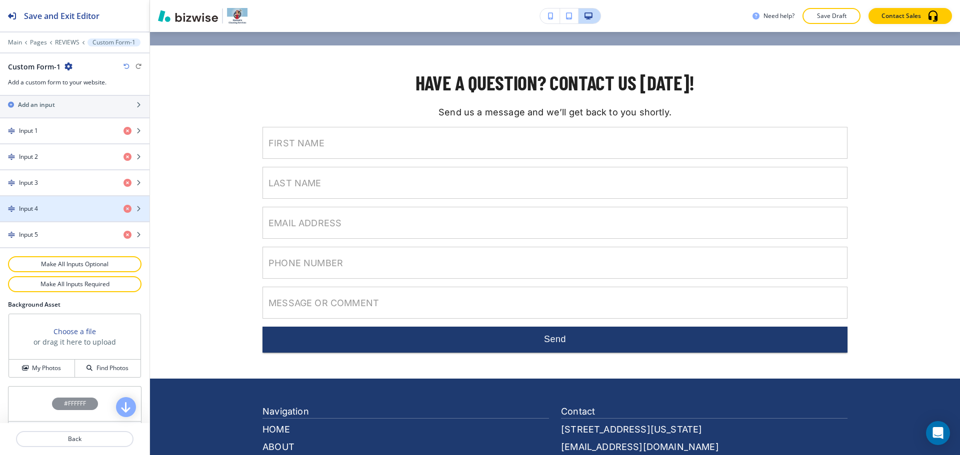
scroll to position [495, 0]
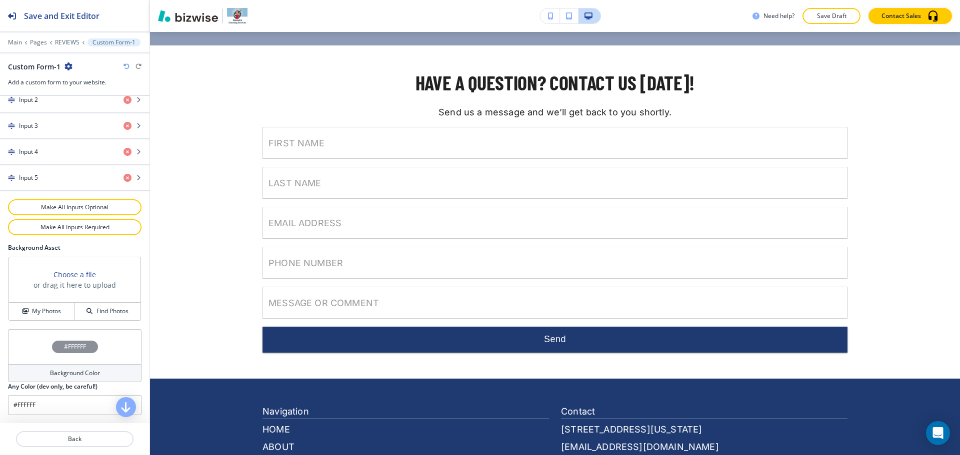
click at [57, 372] on h4 "Background Color" at bounding box center [75, 373] width 50 height 9
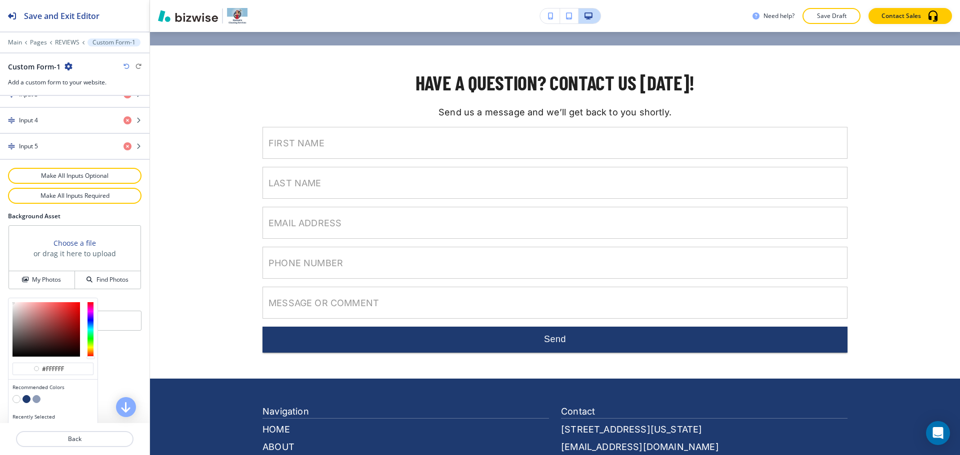
scroll to position [542, 0]
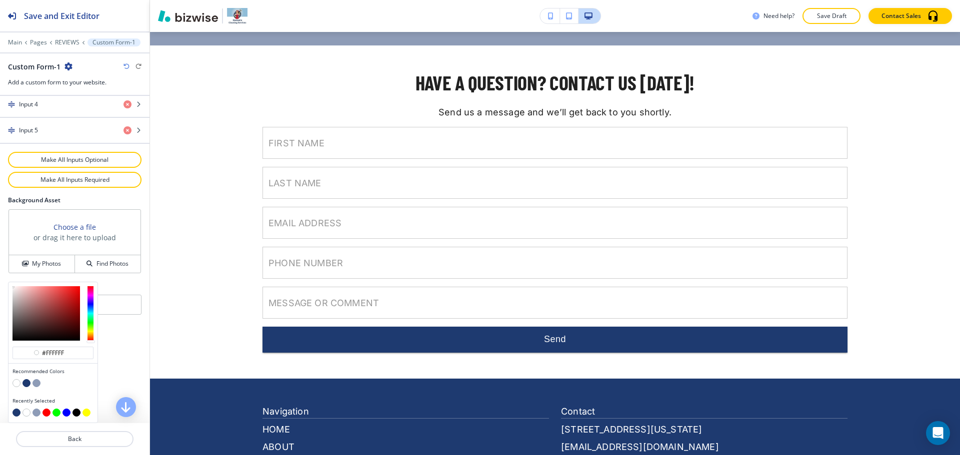
click at [38, 383] on button "button" at bounding box center [36, 383] width 8 height 8
type input "#8e9cb7"
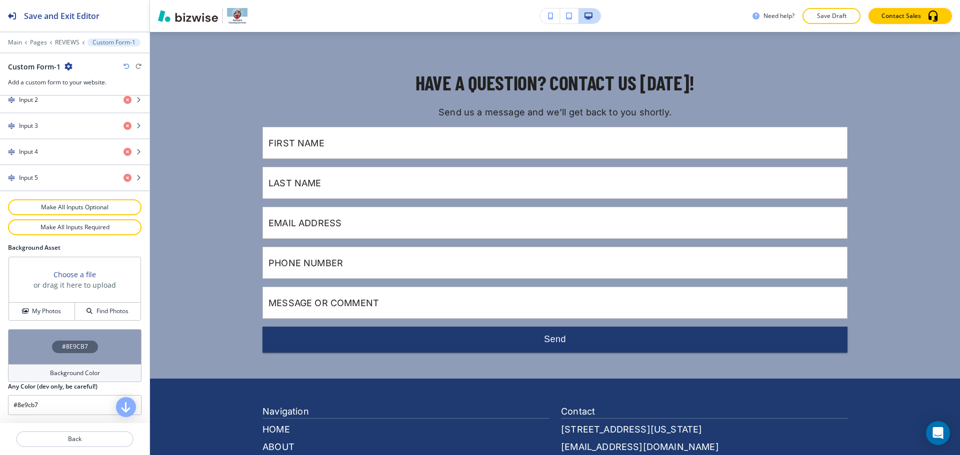
scroll to position [495, 0]
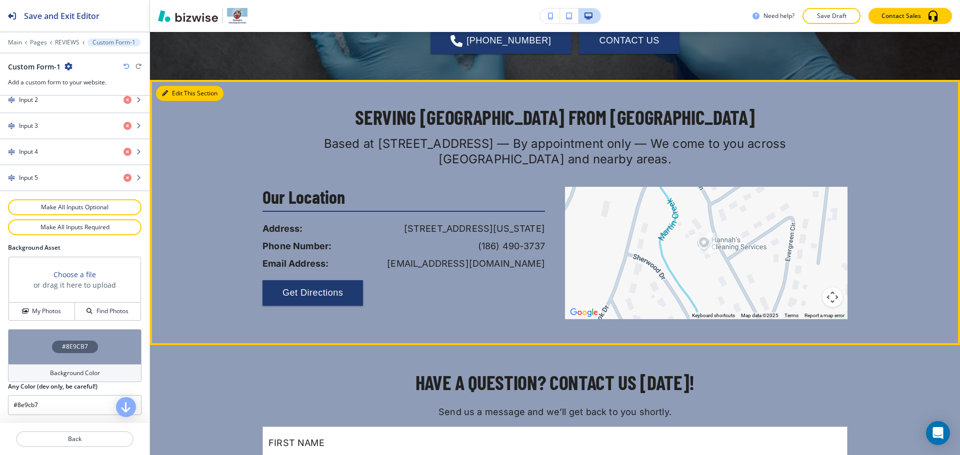
click at [175, 86] on button "Edit This Section" at bounding box center [189, 93] width 67 height 15
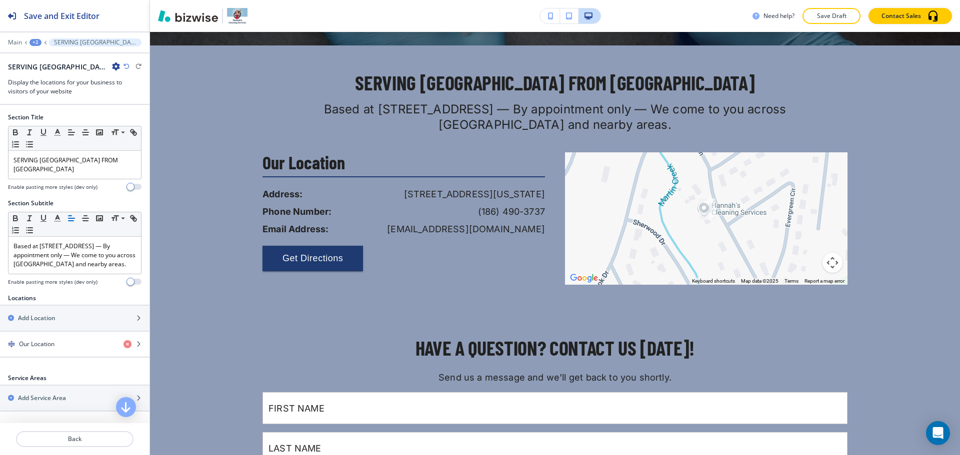
scroll to position [193, 0]
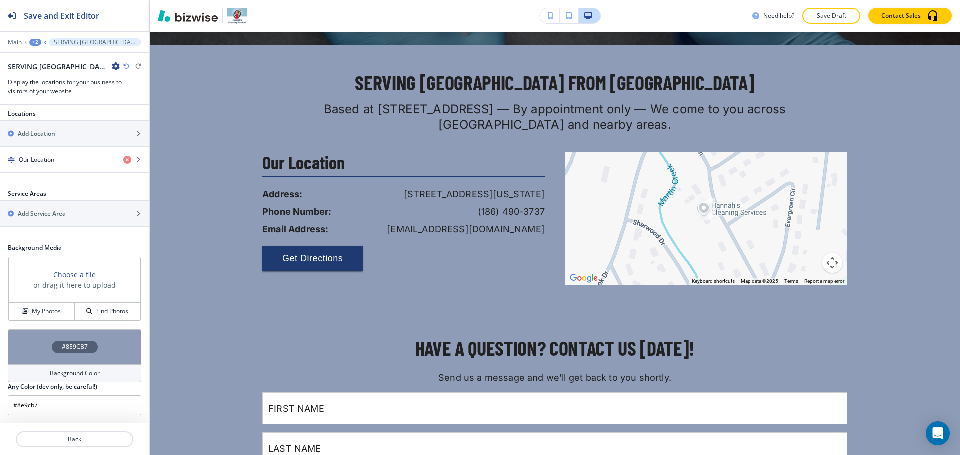
click at [68, 371] on h4 "Background Color" at bounding box center [75, 373] width 50 height 9
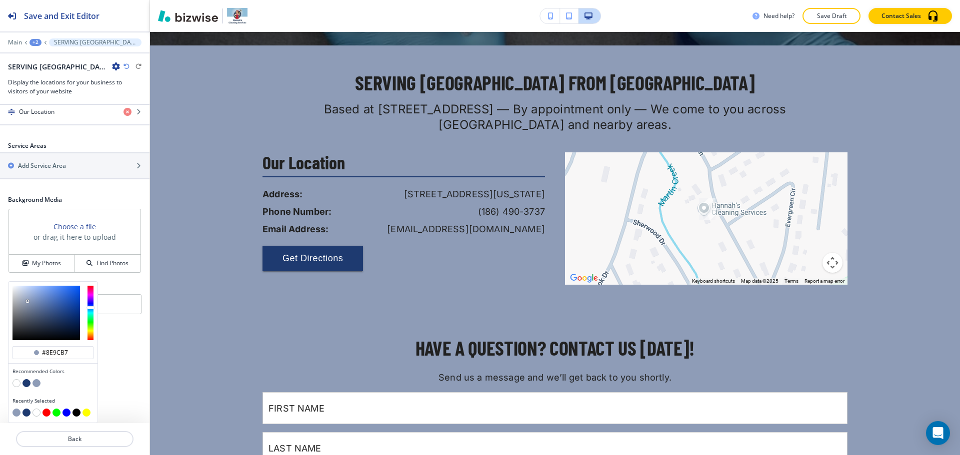
click at [17, 384] on button "button" at bounding box center [16, 383] width 8 height 8
type input "#FFFFFF"
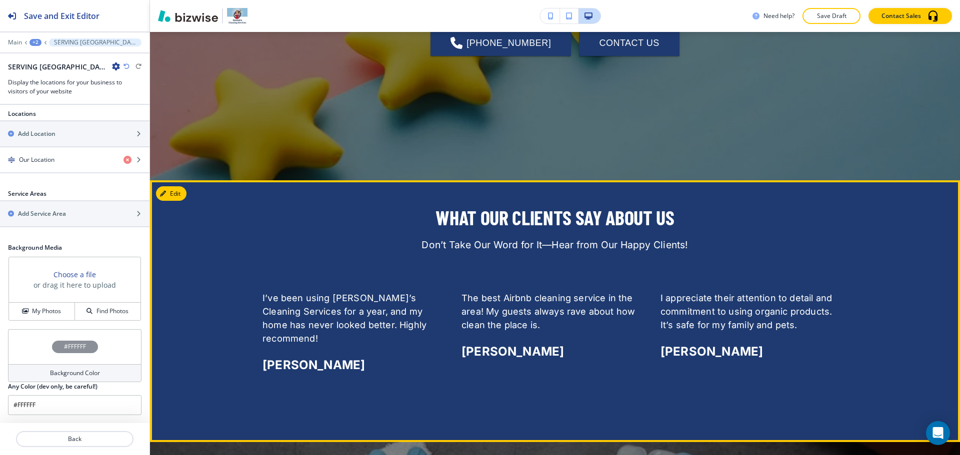
scroll to position [0, 0]
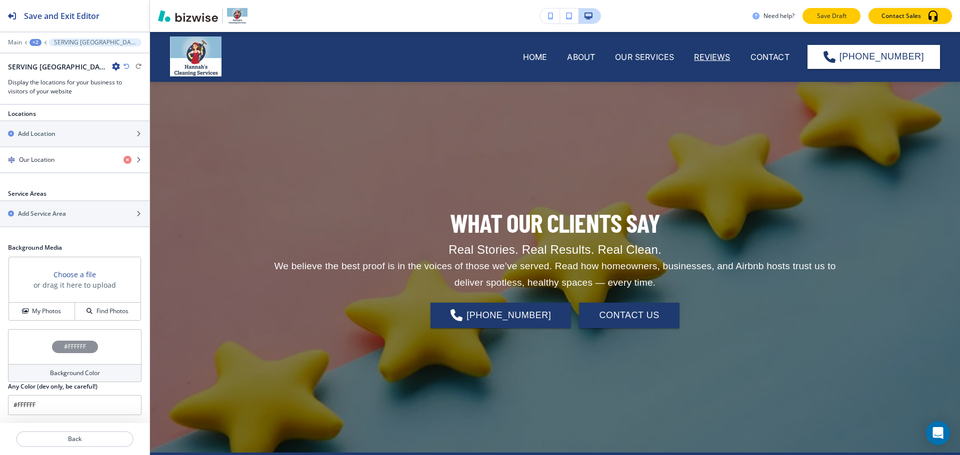
click at [822, 10] on button "Save Draft" at bounding box center [831, 16] width 58 height 16
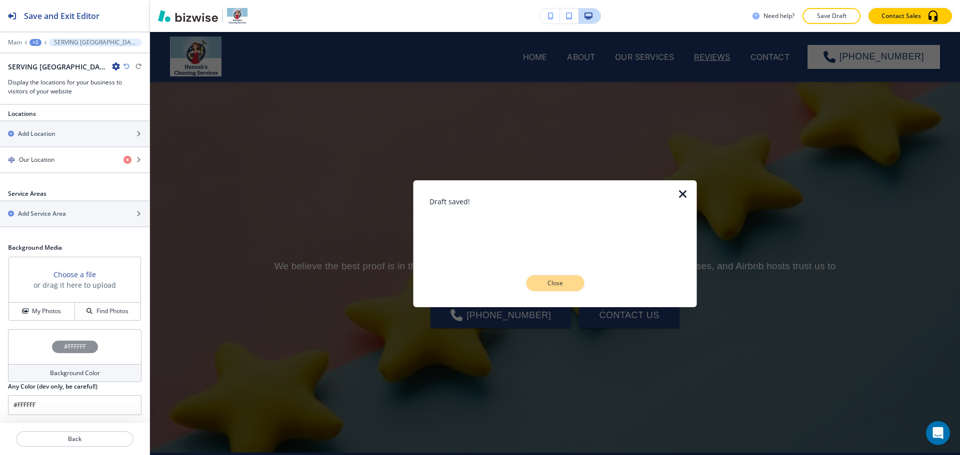
click at [559, 285] on p "Close" at bounding box center [555, 283] width 32 height 9
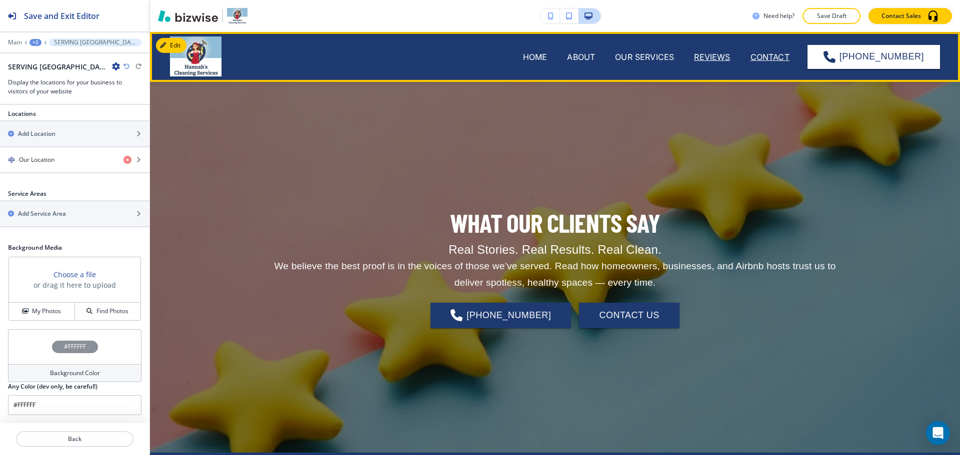
click at [757, 56] on p "CONTACT" at bounding box center [769, 57] width 39 height 12
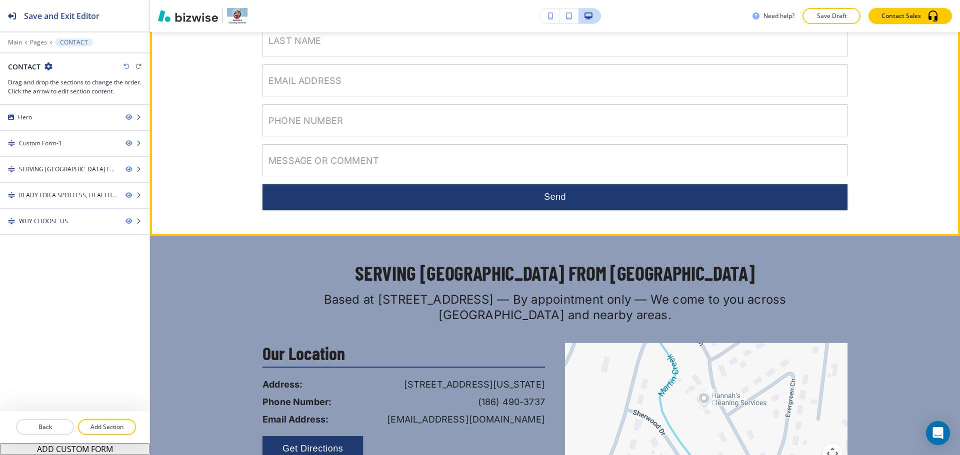
scroll to position [350, 0]
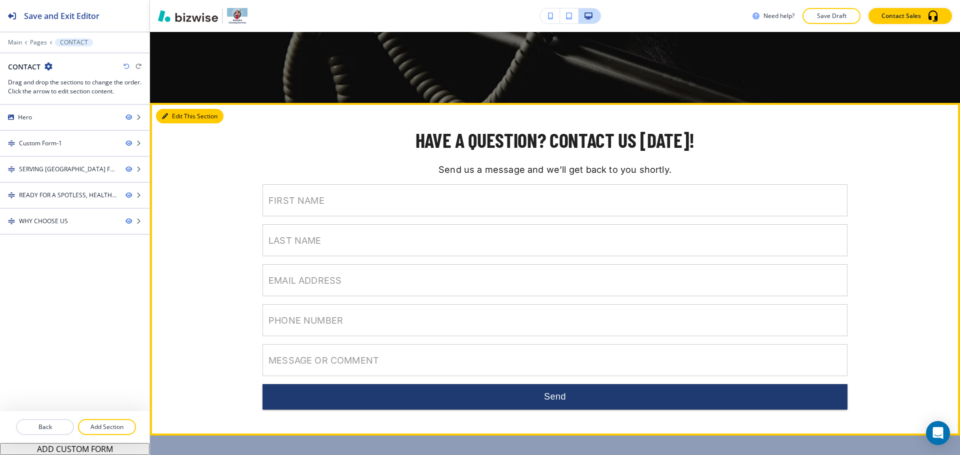
click at [177, 115] on button "Edit This Section" at bounding box center [189, 116] width 67 height 15
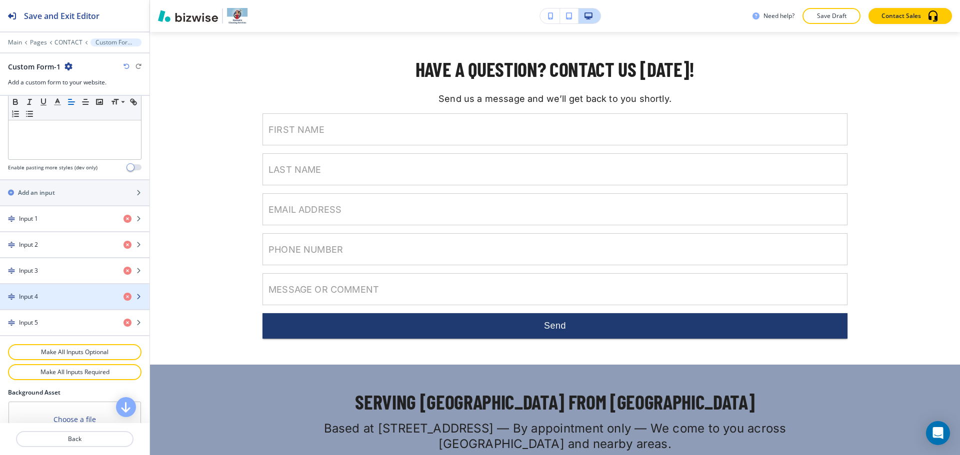
scroll to position [495, 0]
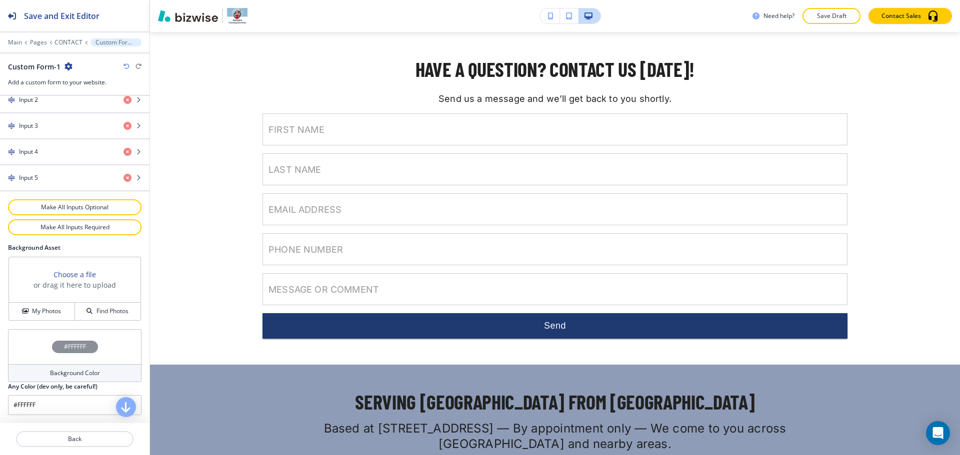
click at [53, 369] on h4 "Background Color" at bounding box center [75, 373] width 50 height 9
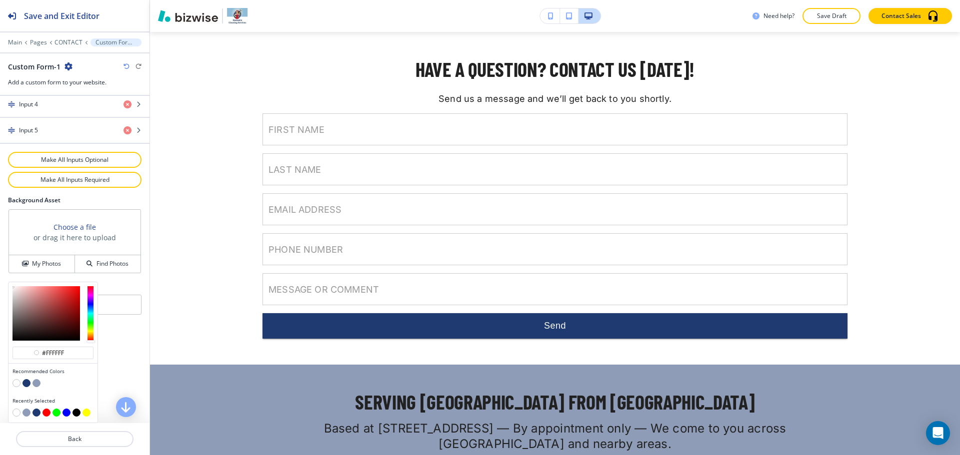
click at [38, 385] on button "button" at bounding box center [36, 383] width 8 height 8
type input "#8e9cb7"
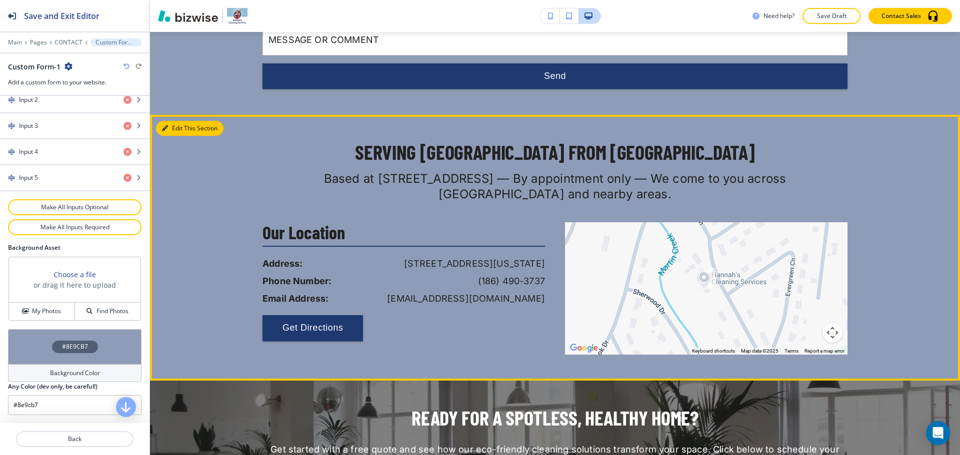
click at [179, 126] on button "Edit This Section" at bounding box center [189, 128] width 67 height 15
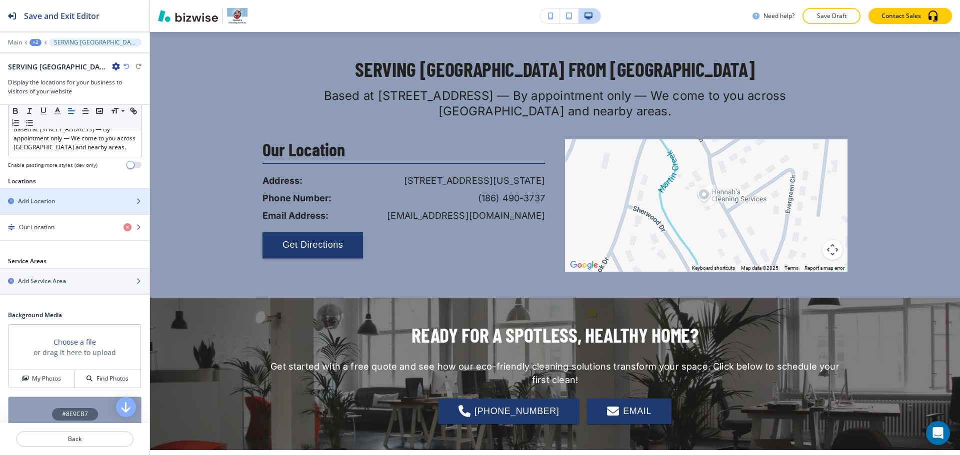
scroll to position [193, 0]
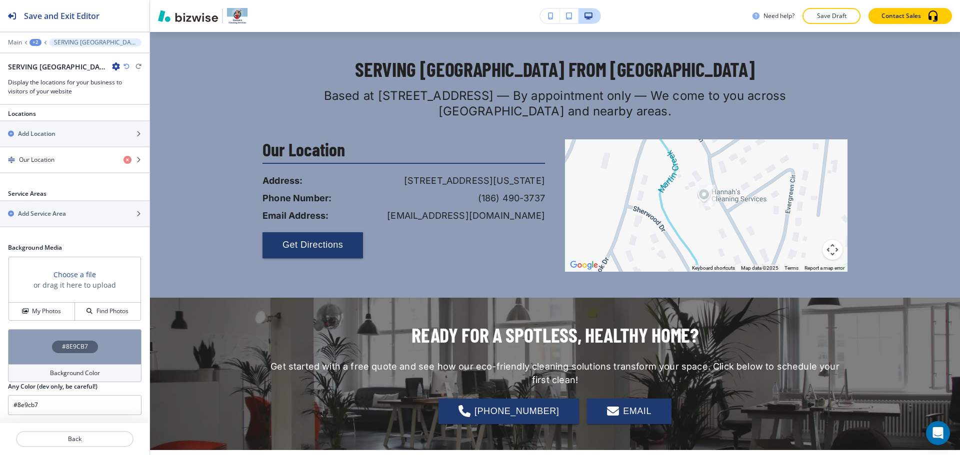
click at [57, 378] on div "Background Color" at bounding box center [74, 373] width 133 height 18
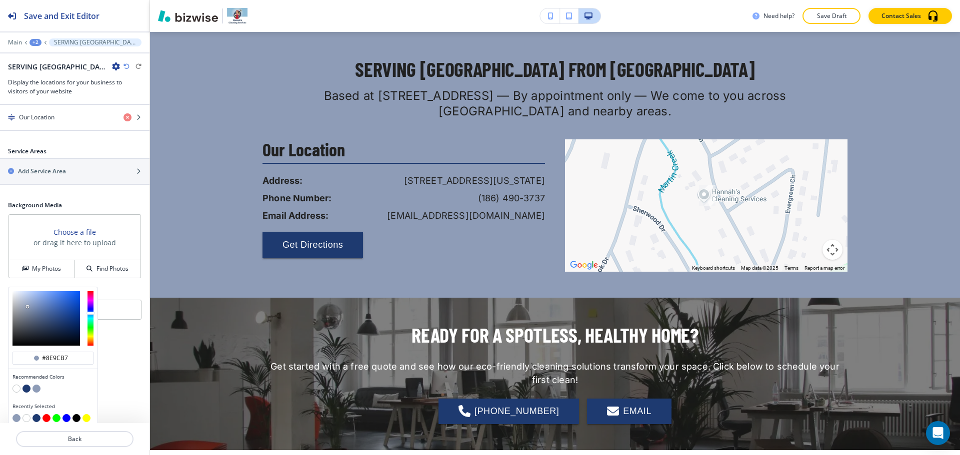
scroll to position [241, 0]
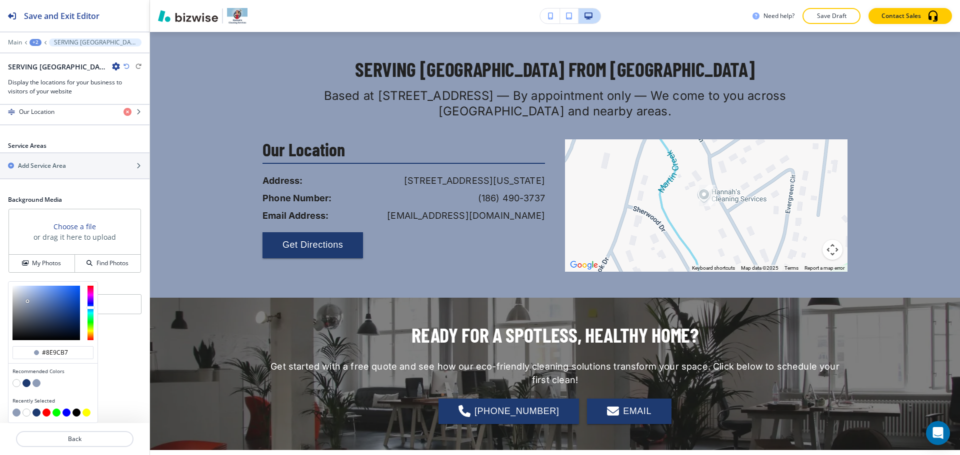
click at [15, 383] on button "button" at bounding box center [16, 383] width 8 height 8
type input "#FFFFFF"
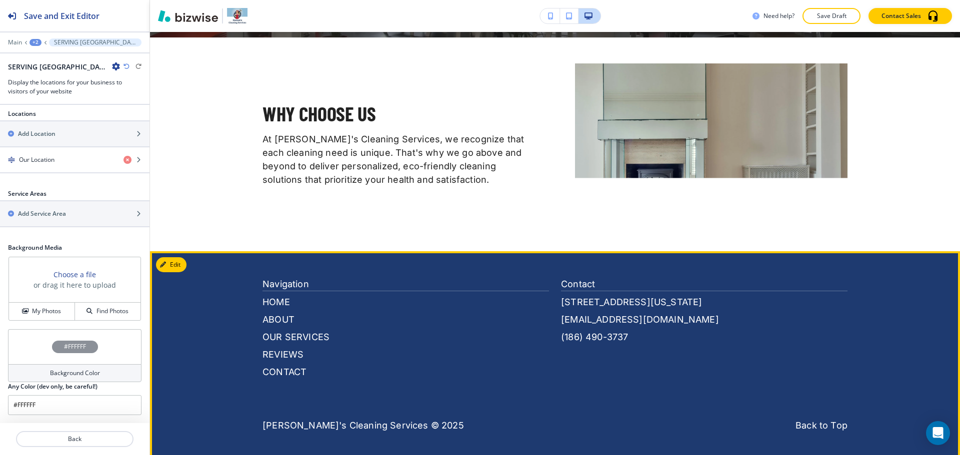
scroll to position [1174, 0]
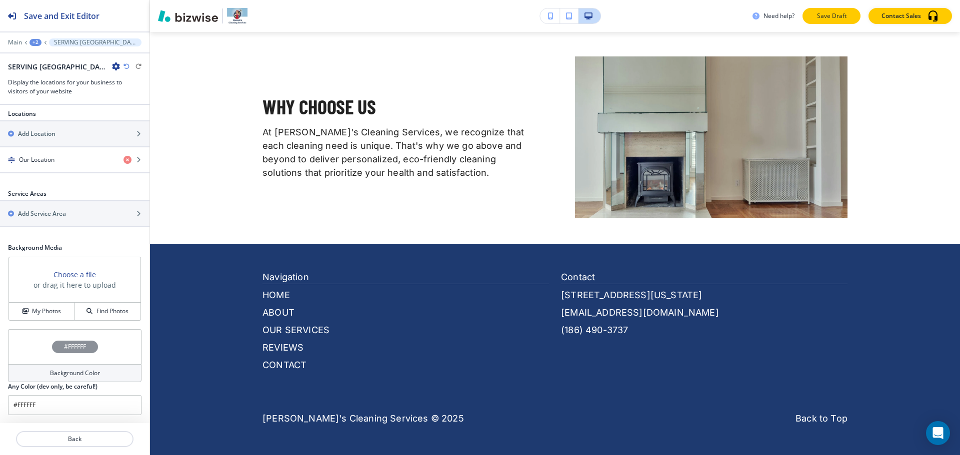
click at [826, 17] on p "Save Draft" at bounding box center [831, 15] width 32 height 9
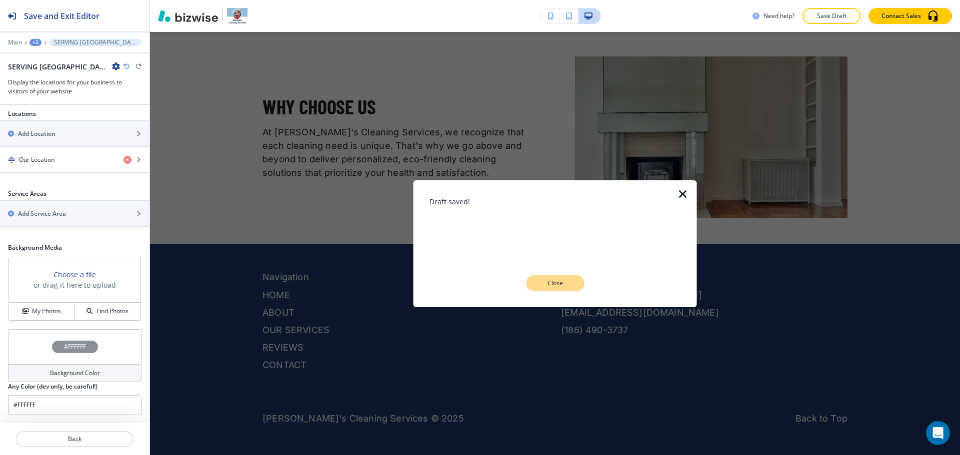
click at [570, 283] on p "Close" at bounding box center [555, 283] width 32 height 9
